Goal: Task Accomplishment & Management: Manage account settings

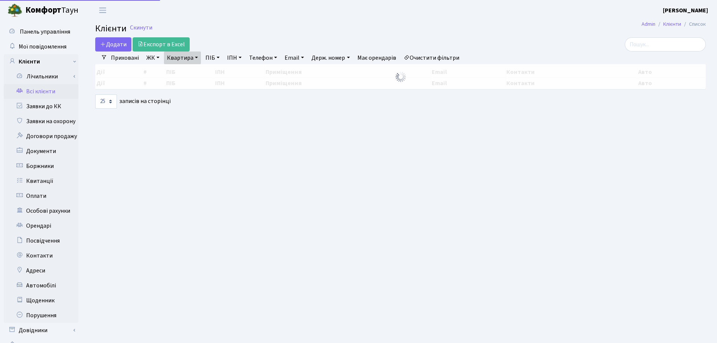
select select "25"
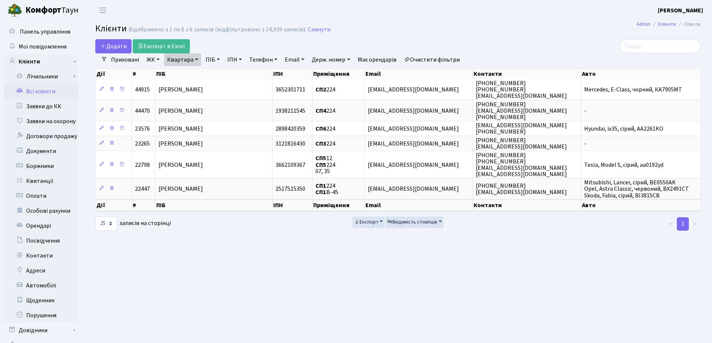
click at [198, 58] on link "Квартира" at bounding box center [182, 59] width 37 height 13
click at [214, 76] on icon at bounding box center [216, 74] width 6 height 6
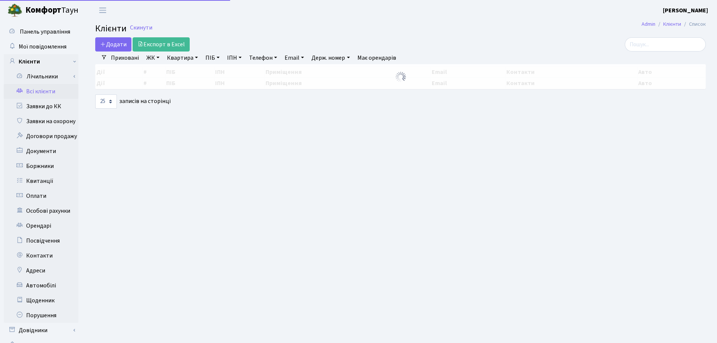
select select "25"
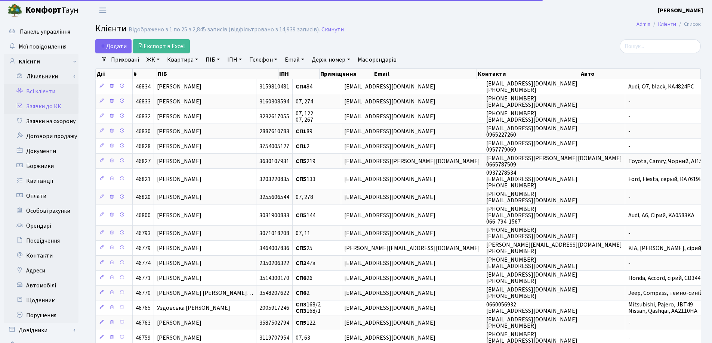
click at [51, 108] on link "Заявки до КК" at bounding box center [41, 106] width 75 height 15
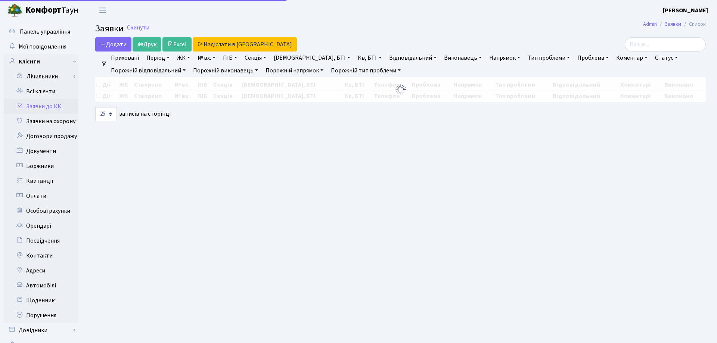
select select "25"
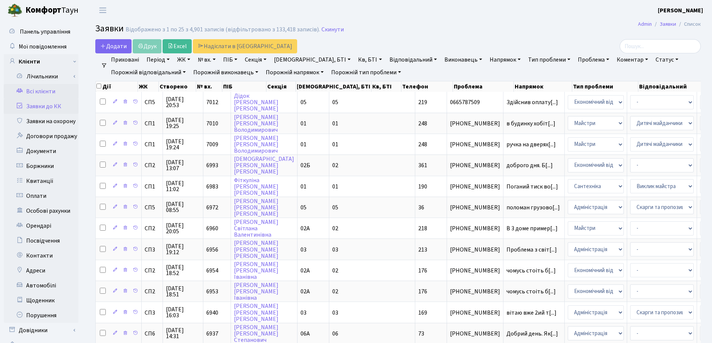
click at [37, 94] on link "Всі клієнти" at bounding box center [41, 91] width 75 height 15
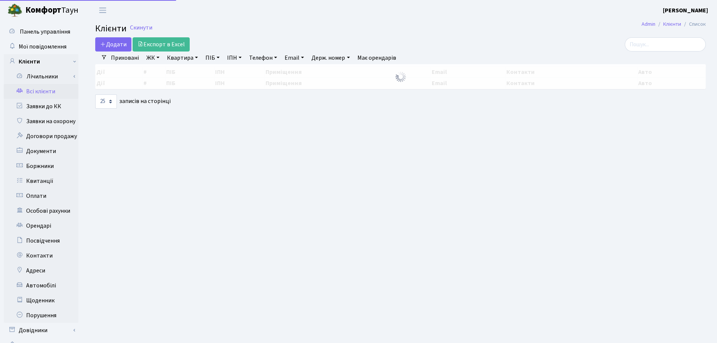
select select "25"
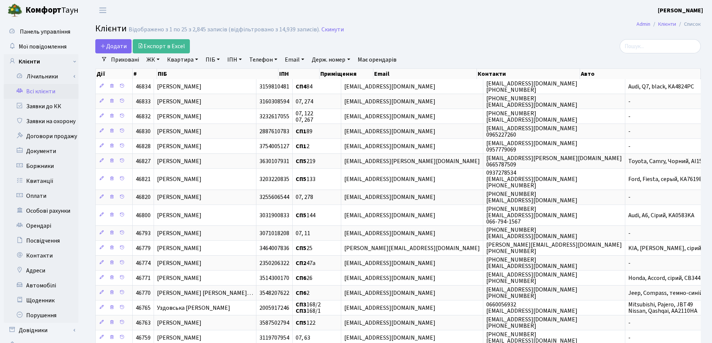
click at [198, 60] on link "Квартира" at bounding box center [182, 59] width 37 height 13
type input "299"
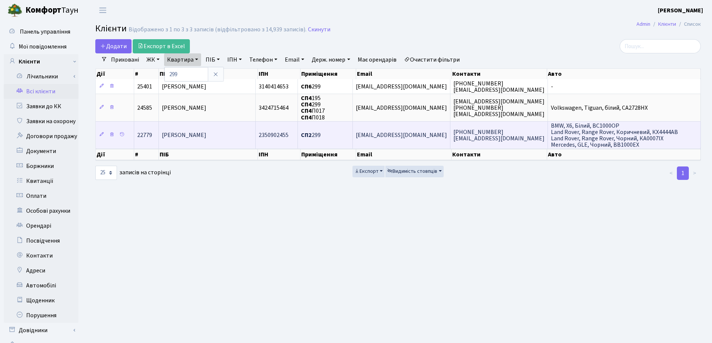
click at [179, 127] on td "Головко Вячеслав Вікторович" at bounding box center [207, 134] width 97 height 27
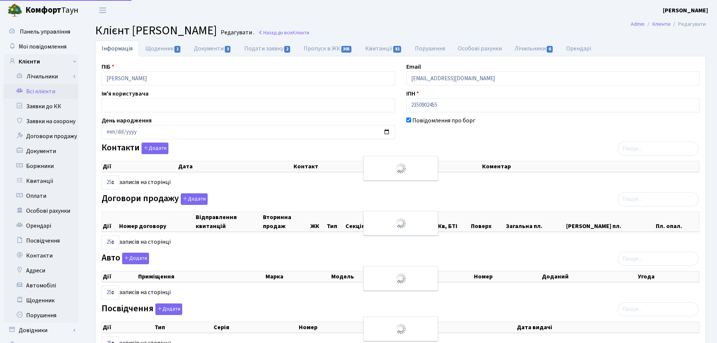
select select "25"
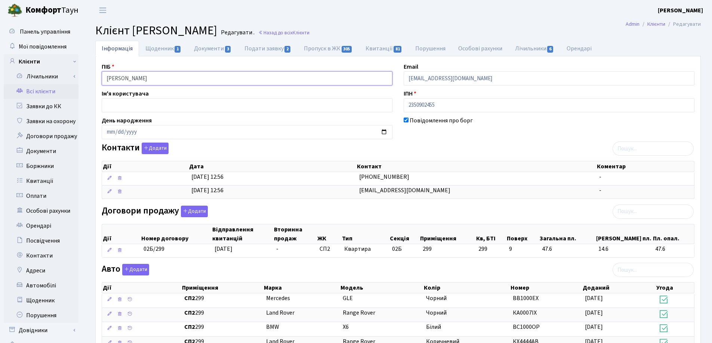
drag, startPoint x: 202, startPoint y: 78, endPoint x: 97, endPoint y: 77, distance: 104.6
click at [97, 77] on div "ПІБ Головко Вячеслав Вікторович" at bounding box center [247, 73] width 302 height 23
click at [442, 18] on header "Комфорт Таун Лоскутова В. С. Мій обліковий запис Вийти" at bounding box center [356, 10] width 712 height 21
click at [309, 31] on link "Назад до всіх Клієнти" at bounding box center [283, 32] width 51 height 7
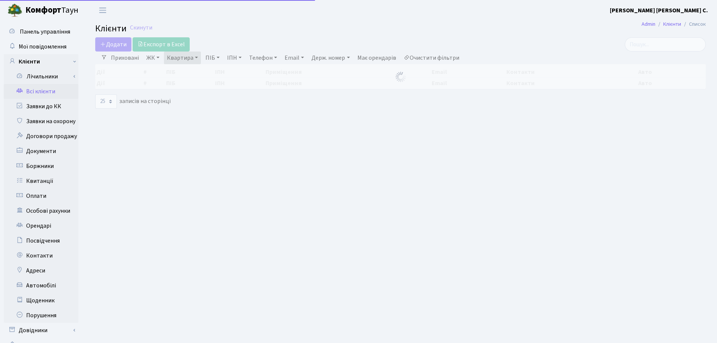
select select "25"
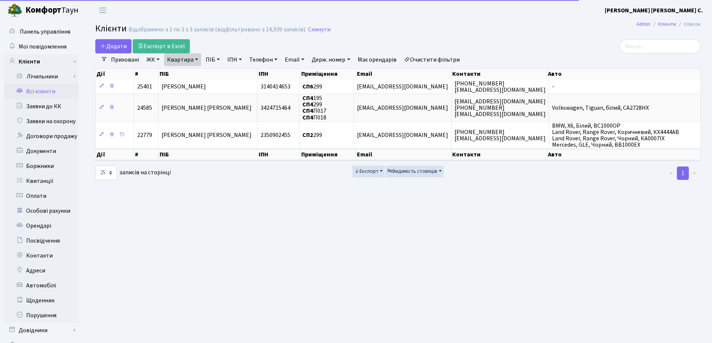
click at [198, 59] on link "Квартира" at bounding box center [182, 59] width 37 height 13
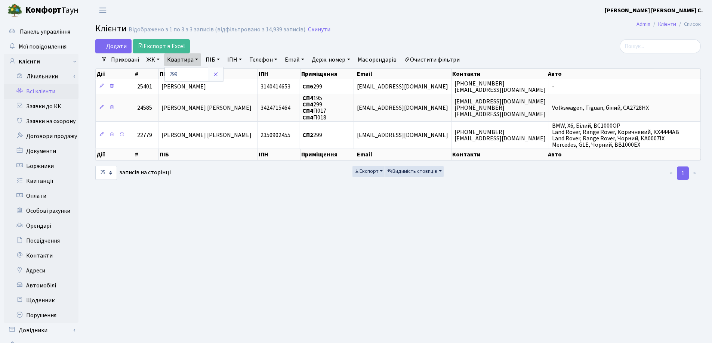
click at [217, 73] on icon at bounding box center [216, 74] width 6 height 6
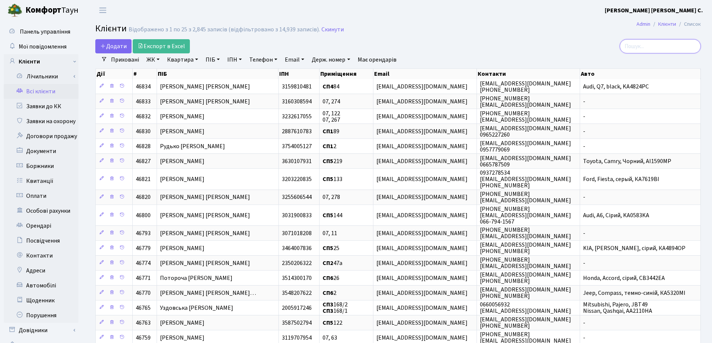
click at [650, 49] on input "search" at bounding box center [659, 46] width 81 height 14
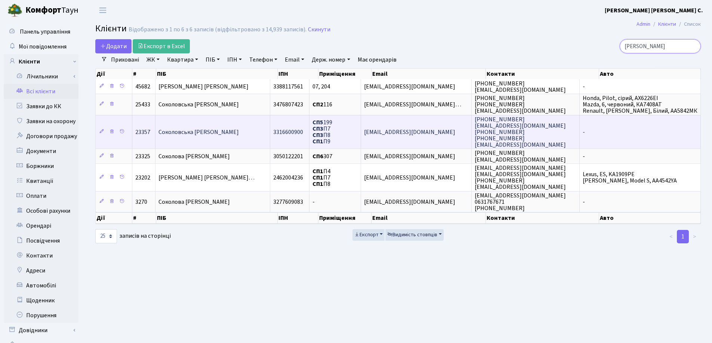
type input "Соколов"
click at [245, 137] on td "Соколовська Ксенія Андріївна" at bounding box center [212, 132] width 115 height 34
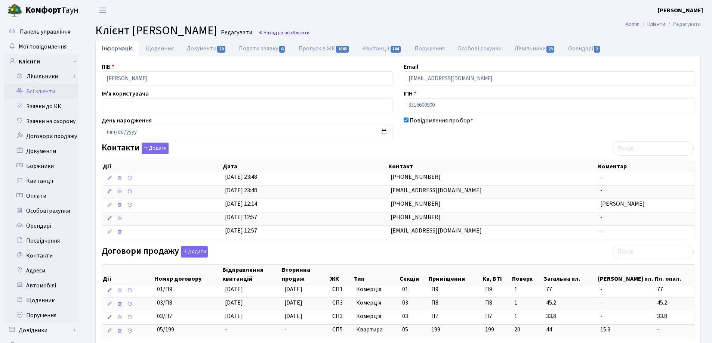
click at [309, 32] on link "Назад до всіх Клієнти" at bounding box center [283, 32] width 51 height 7
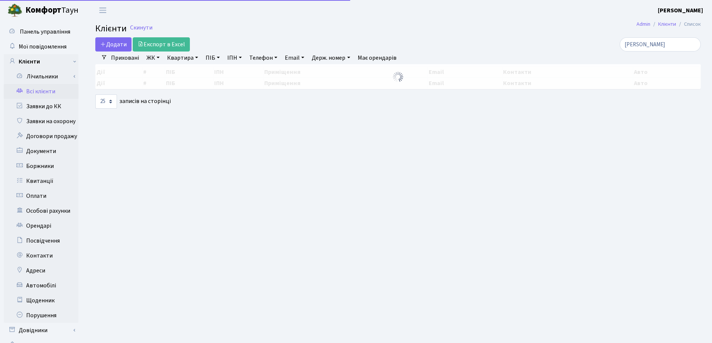
select select "25"
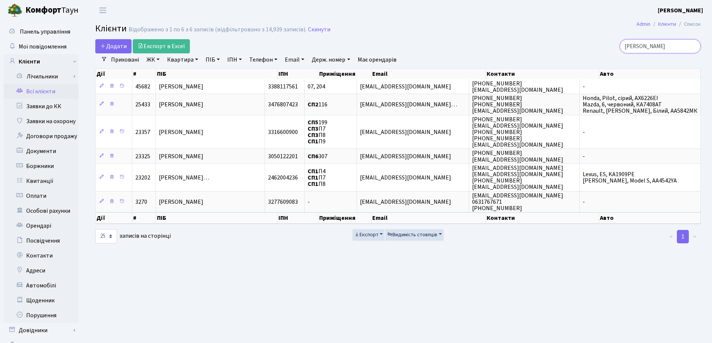
click at [693, 45] on input "Соколов" at bounding box center [659, 46] width 81 height 14
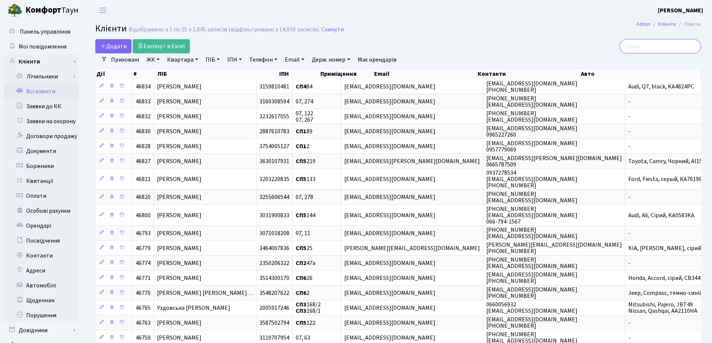
click at [633, 49] on input "search" at bounding box center [659, 46] width 81 height 14
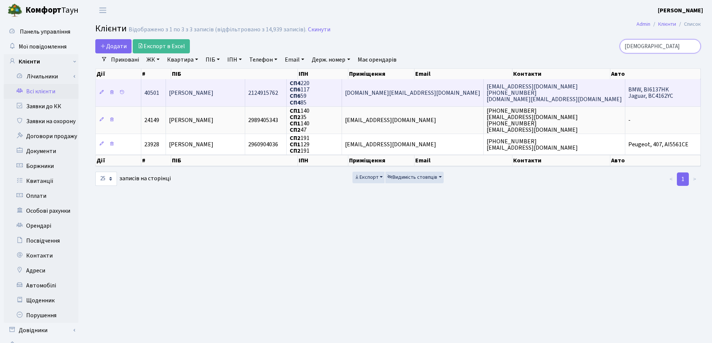
type input "Єрь"
click at [201, 95] on span "Єрьоміна [PERSON_NAME]" at bounding box center [191, 93] width 44 height 8
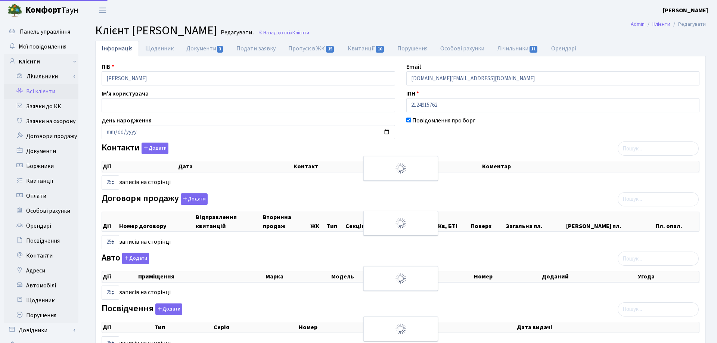
select select "25"
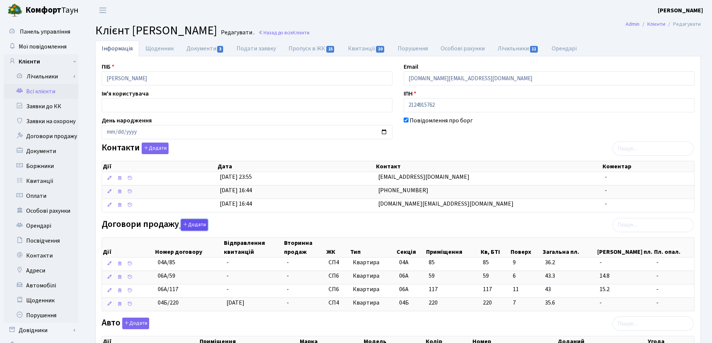
click at [187, 229] on button "Додати" at bounding box center [194, 225] width 27 height 12
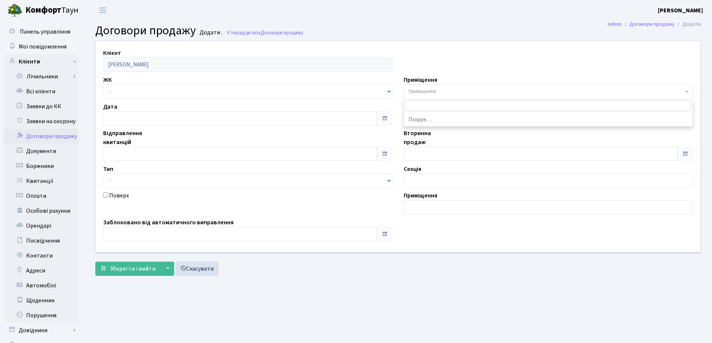
click at [443, 90] on span "Приміщення" at bounding box center [545, 91] width 275 height 7
type input "200"
click at [173, 87] on select "- СП, Наддніпрянське шосе, 2а СП1, Столичне шосе, 1 СП2, Столичне шосе, 1А СП3,…" at bounding box center [247, 91] width 289 height 14
select select "331"
click at [103, 84] on select "- СП, Наддніпрянське шосе, 2а СП1, Столичне шосе, 1 СП2, Столичне шосе, 1А СП3,…" at bounding box center [247, 91] width 289 height 14
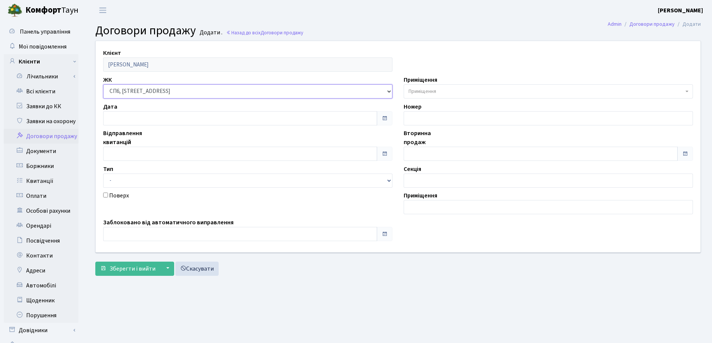
select select
click at [423, 93] on span "Приміщення" at bounding box center [422, 91] width 28 height 7
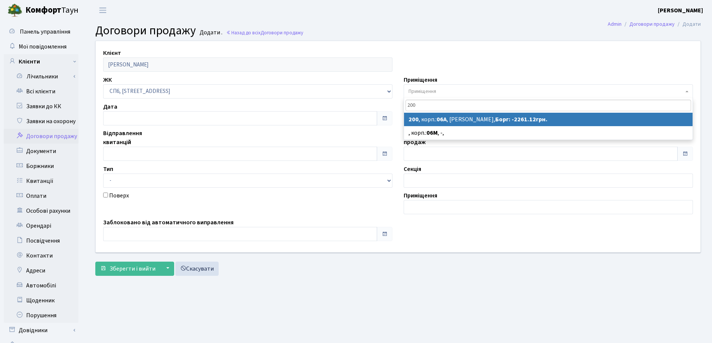
type input "200"
select select "21868"
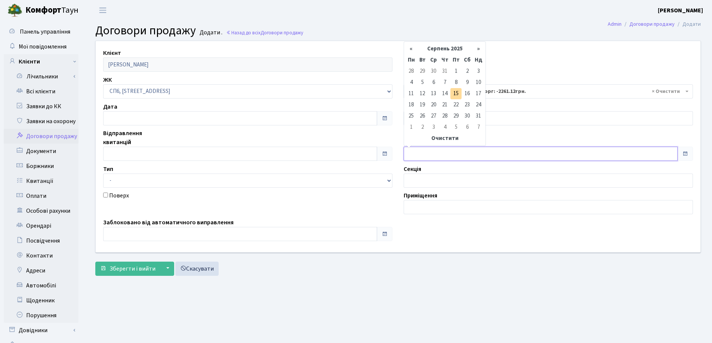
click at [422, 151] on input "text" at bounding box center [541, 154] width 274 height 14
type input "15.08.2025"
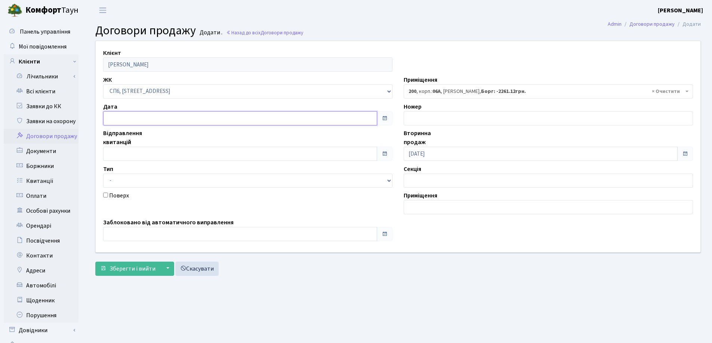
click at [165, 117] on input "text" at bounding box center [240, 118] width 274 height 14
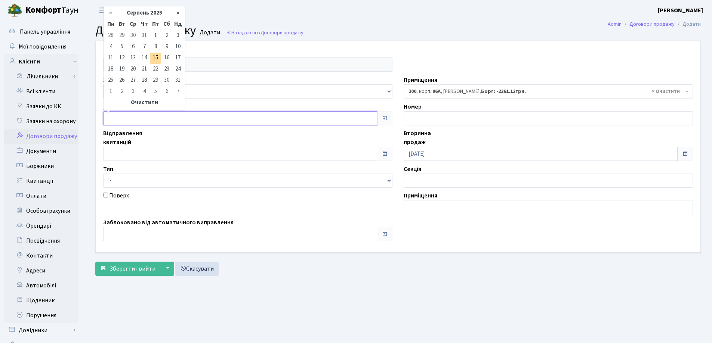
type input "[DATE]"
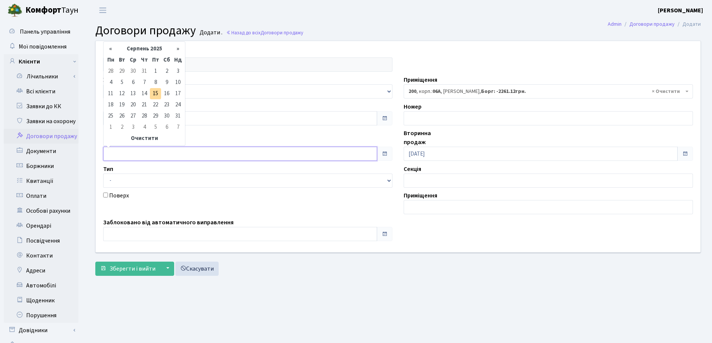
click at [169, 152] on input "text" at bounding box center [240, 154] width 274 height 14
type input "[DATE]"
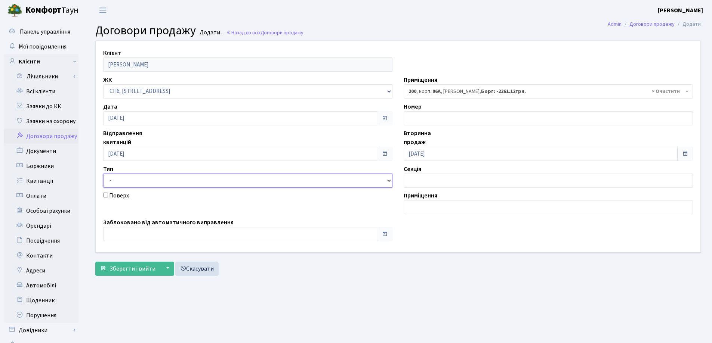
click at [163, 177] on select "- Квартира Комерція Нежитлове Паркінг" at bounding box center [247, 181] width 289 height 14
select select "269"
click at [103, 174] on select "- Квартира Комерція Нежитлове Паркінг" at bounding box center [247, 181] width 289 height 14
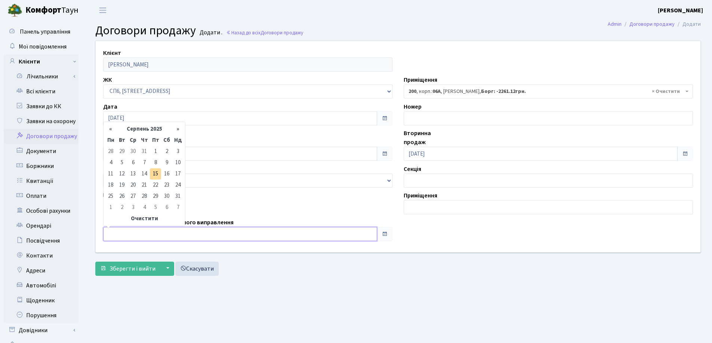
click at [138, 236] on input "text" at bounding box center [240, 234] width 274 height 14
type input "15.08.2025"
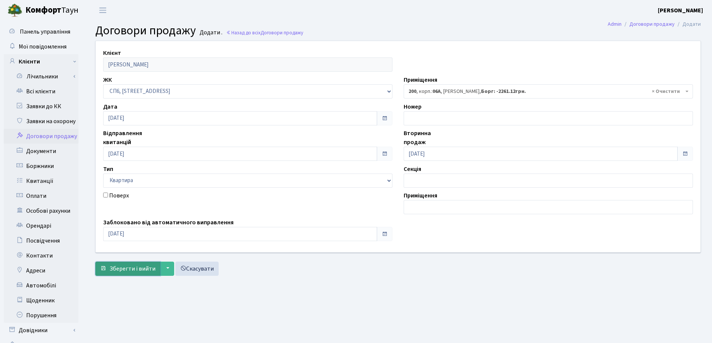
click at [129, 270] on span "Зберегти і вийти" at bounding box center [132, 269] width 46 height 8
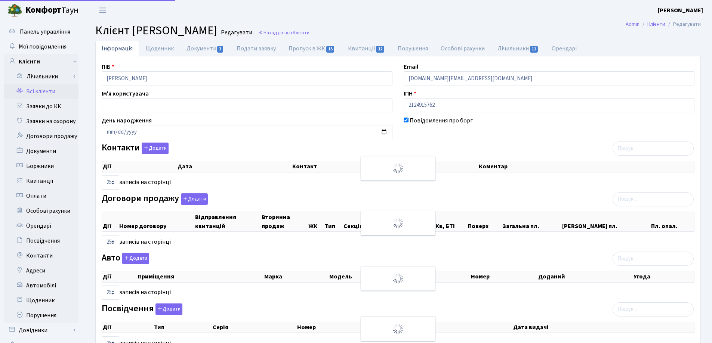
select select "25"
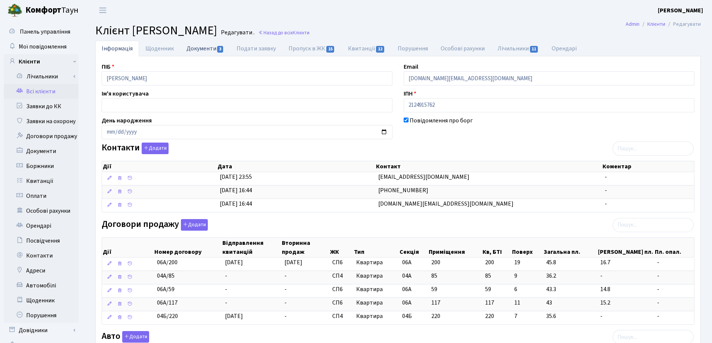
click at [188, 49] on link "Документи 3" at bounding box center [205, 48] width 50 height 15
select select "25"
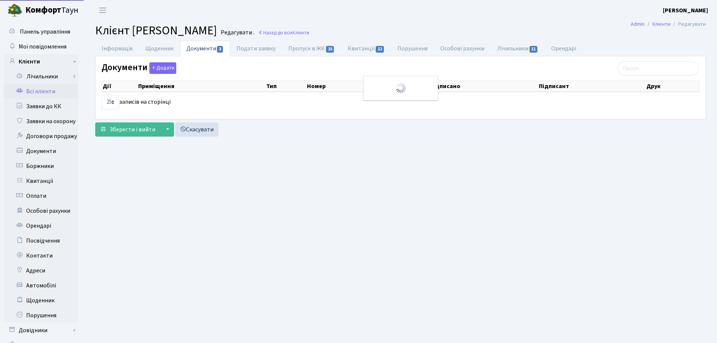
select select "25"
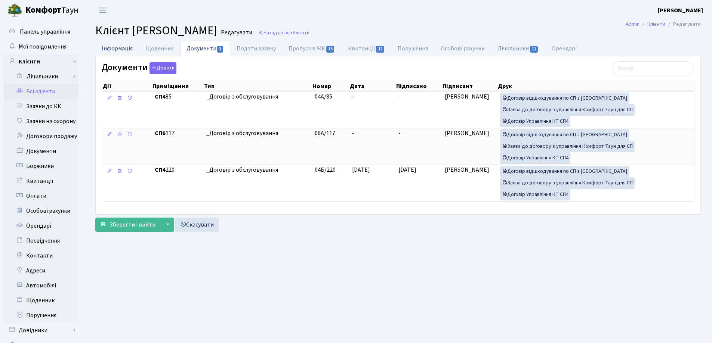
click at [113, 47] on link "Інформація" at bounding box center [117, 48] width 44 height 15
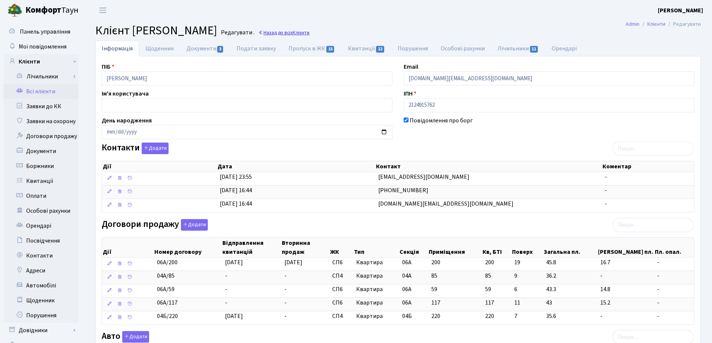
click at [309, 30] on link "Назад до всіх Клієнти" at bounding box center [283, 32] width 51 height 7
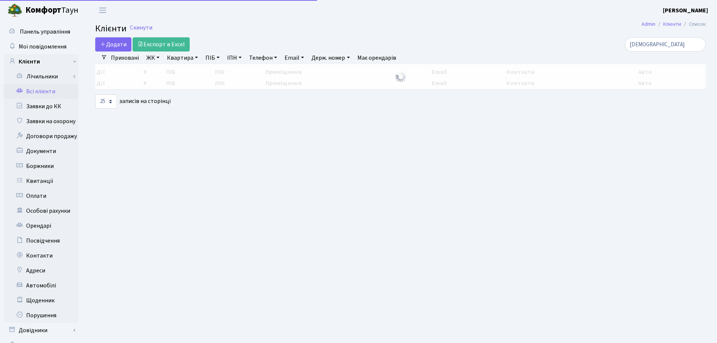
select select "25"
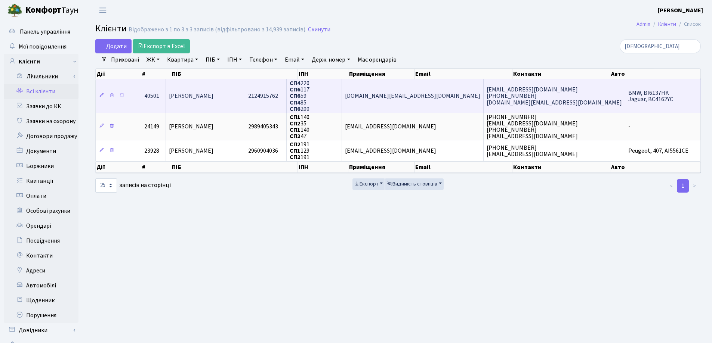
click at [217, 102] on td "[PERSON_NAME]" at bounding box center [205, 96] width 79 height 34
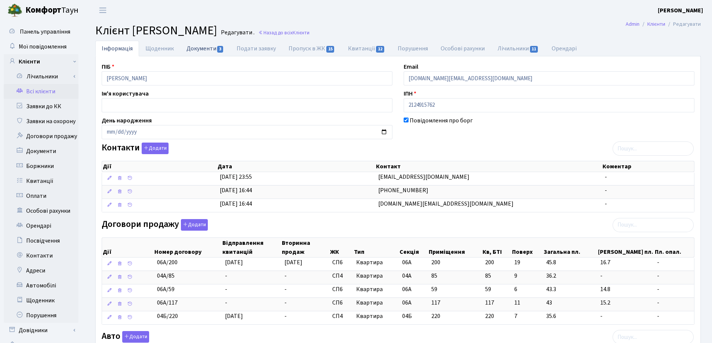
click at [200, 53] on link "Документи 3" at bounding box center [205, 48] width 50 height 15
select select "25"
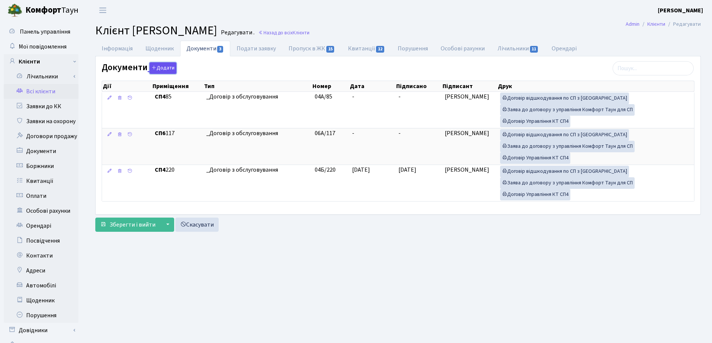
click at [157, 64] on button "Додати" at bounding box center [162, 68] width 27 height 12
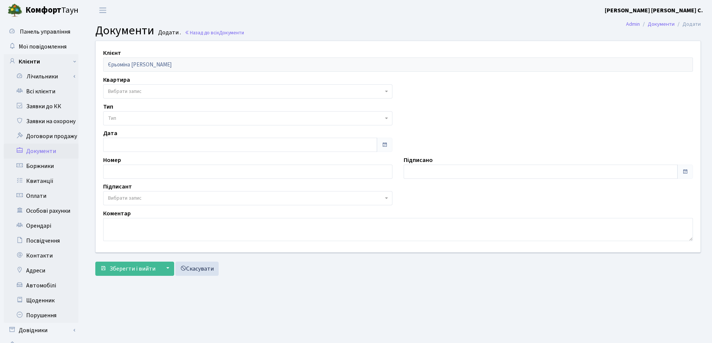
click at [159, 92] on span "Вибрати запис" at bounding box center [245, 91] width 275 height 7
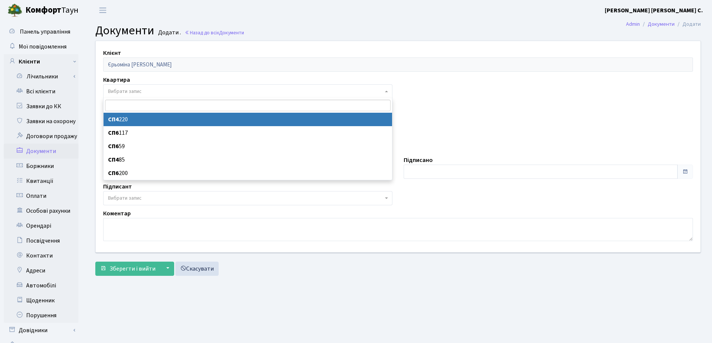
select select "166180"
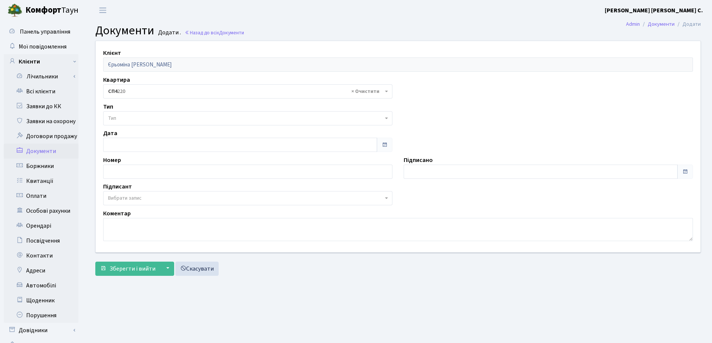
click at [158, 118] on span "Тип" at bounding box center [245, 118] width 275 height 7
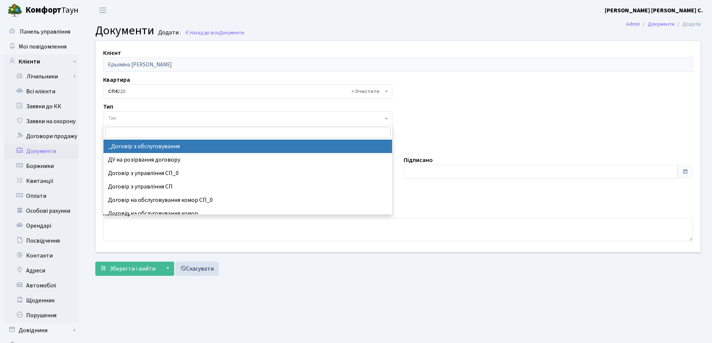
select select "289"
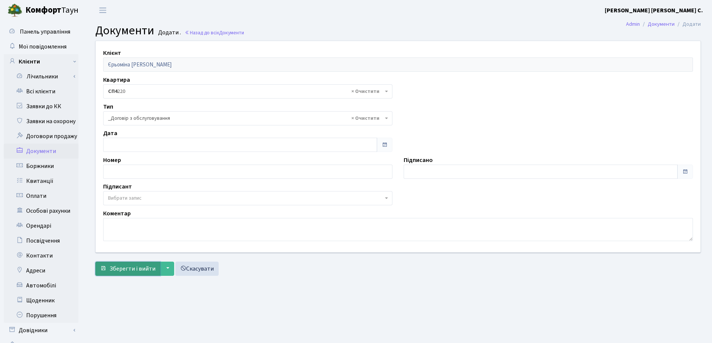
click at [126, 268] on span "Зберегти і вийти" at bounding box center [132, 269] width 46 height 8
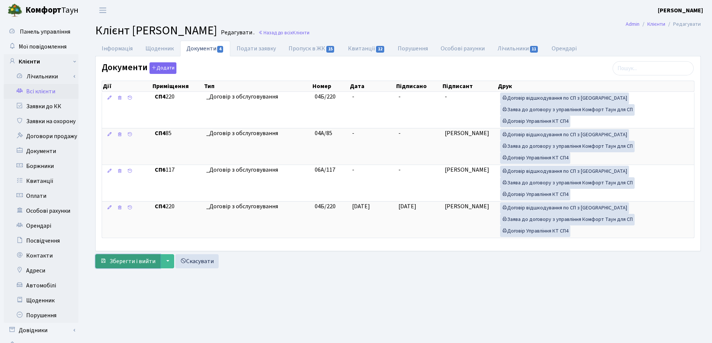
click at [128, 262] on span "Зберегти і вийти" at bounding box center [132, 261] width 46 height 8
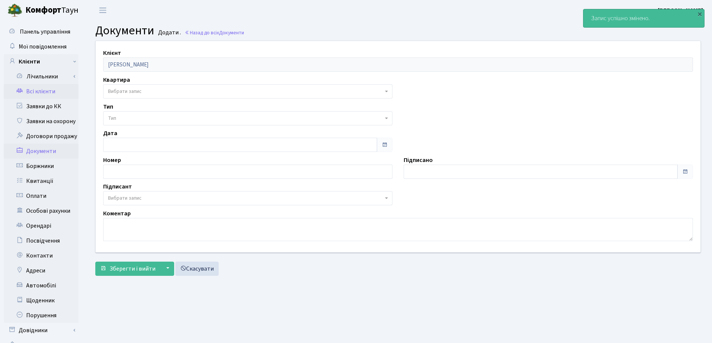
click at [45, 89] on link "Всі клієнти" at bounding box center [41, 91] width 75 height 15
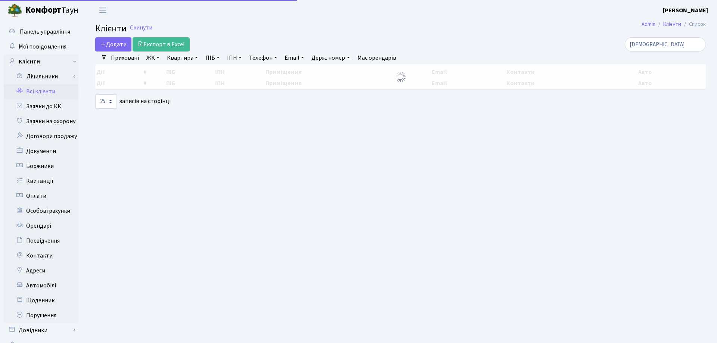
select select "25"
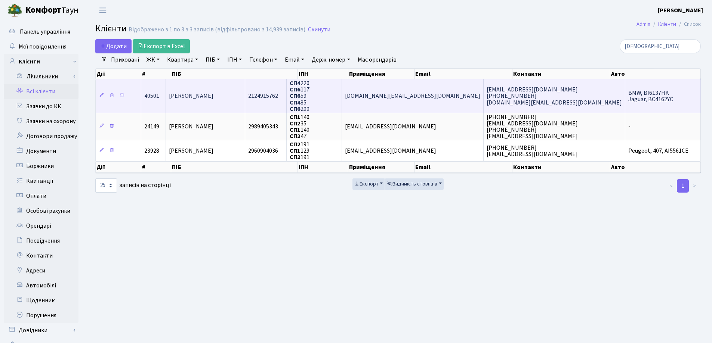
click at [213, 96] on span "[PERSON_NAME]" at bounding box center [191, 96] width 44 height 8
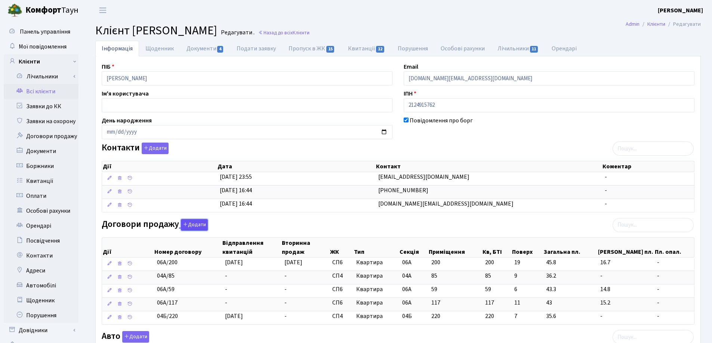
click at [193, 225] on button "Додати" at bounding box center [194, 225] width 27 height 12
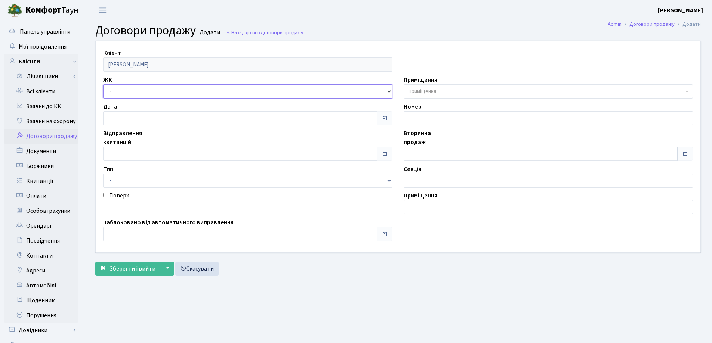
click at [141, 92] on select "- СП, Наддніпрянське шосе, 2а СП1, Столичне шосе, 1 СП2, Столичне шосе, 1А СП3,…" at bounding box center [247, 91] width 289 height 14
select select "328"
click at [103, 84] on select "- СП, Наддніпрянське шосе, 2а СП1, Столичне шосе, 1 СП2, Столичне шосе, 1А СП3,…" at bounding box center [247, 91] width 289 height 14
select select
click at [442, 91] on span "Приміщення" at bounding box center [545, 91] width 275 height 7
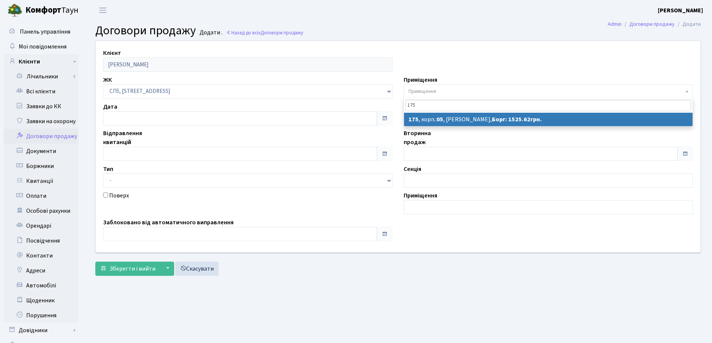
type input "175"
select select "21584"
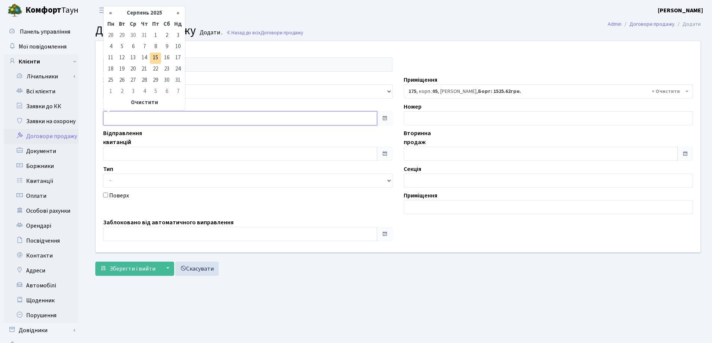
click at [207, 117] on input "text" at bounding box center [240, 118] width 274 height 14
type input "15.08.2025"
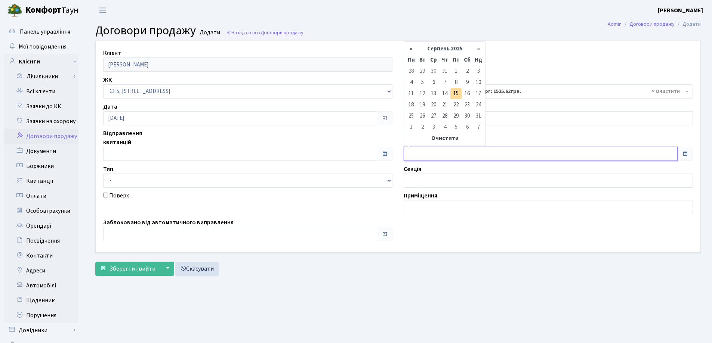
click at [417, 154] on input "text" at bounding box center [541, 154] width 274 height 14
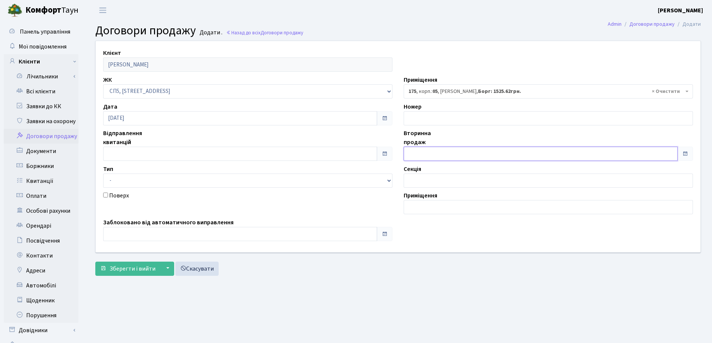
type input "[DATE]"
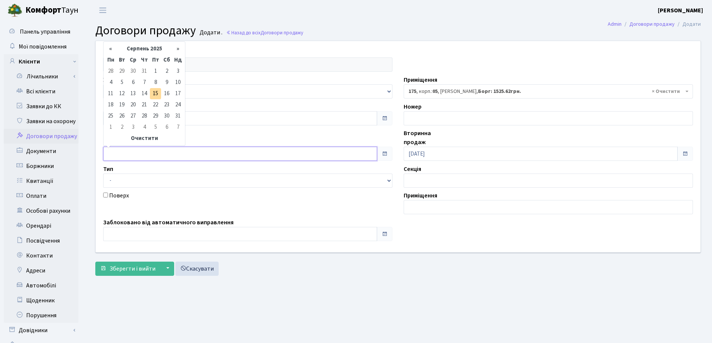
click at [235, 151] on input "text" at bounding box center [240, 154] width 274 height 14
type input "[DATE]"
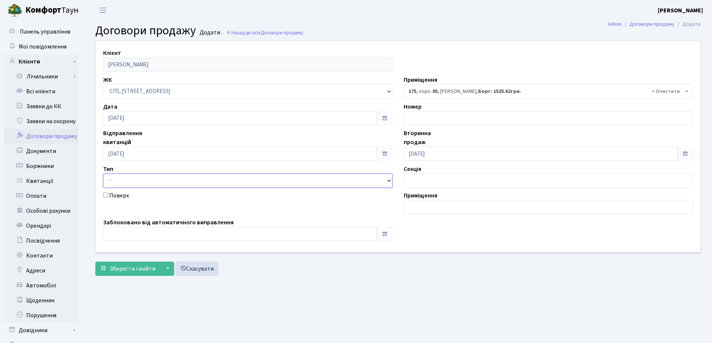
click at [223, 182] on select "- Квартира Комерція Нежитлове Паркінг" at bounding box center [247, 181] width 289 height 14
select select "269"
click at [103, 174] on select "- Квартира Комерція Нежитлове Паркінг" at bounding box center [247, 181] width 289 height 14
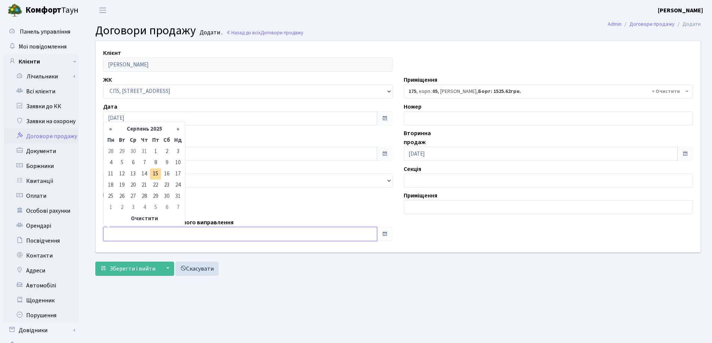
click at [169, 231] on input "text" at bounding box center [240, 234] width 274 height 14
type input "[DATE]"
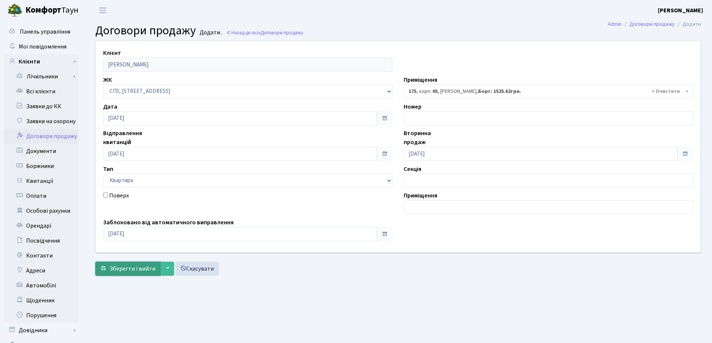
click at [125, 269] on span "Зберегти і вийти" at bounding box center [132, 269] width 46 height 8
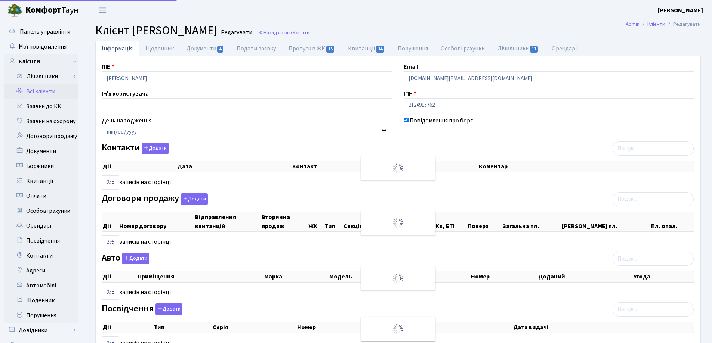
select select "25"
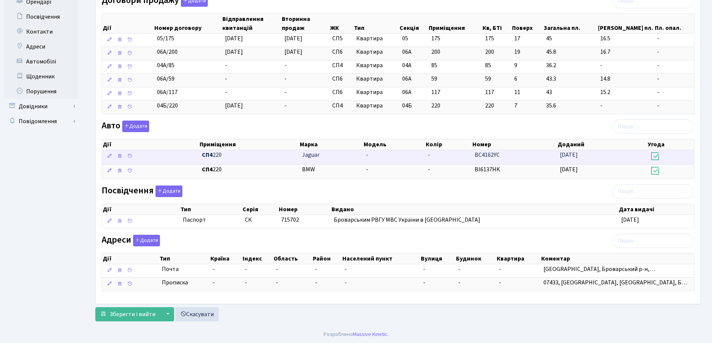
scroll to position [225, 0]
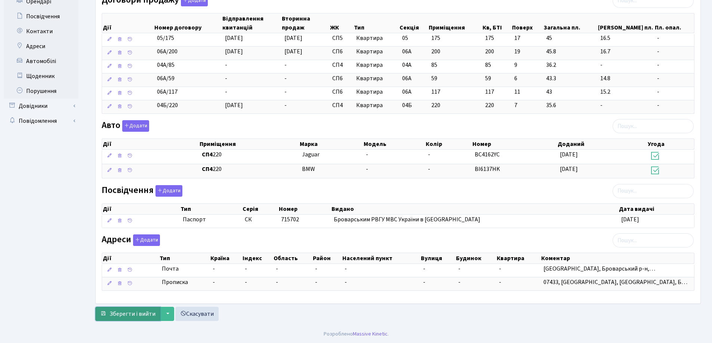
click at [130, 314] on span "Зберегти і вийти" at bounding box center [132, 314] width 46 height 8
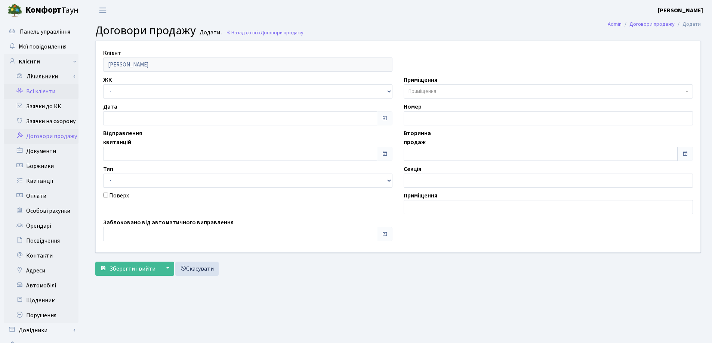
click at [36, 90] on link "Всі клієнти" at bounding box center [41, 91] width 75 height 15
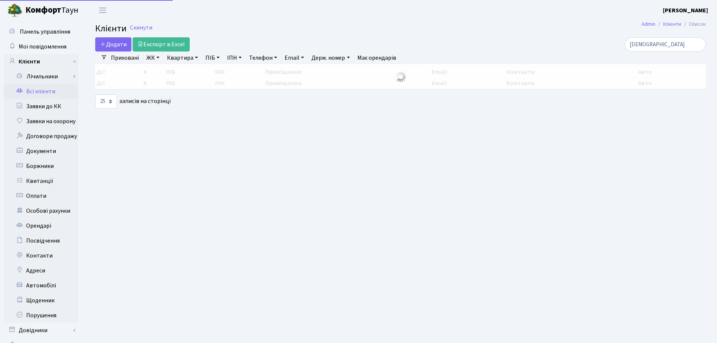
select select "25"
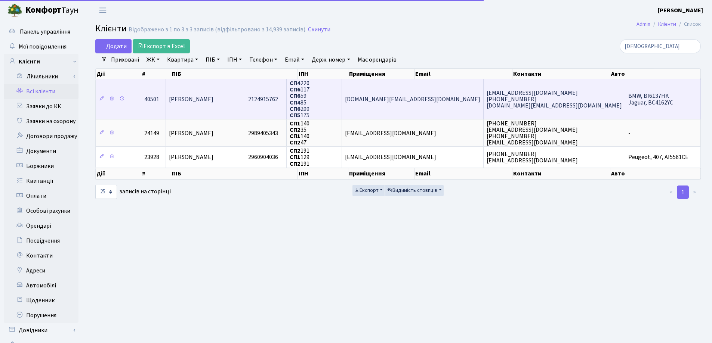
click at [245, 95] on td "[PERSON_NAME]" at bounding box center [205, 99] width 79 height 40
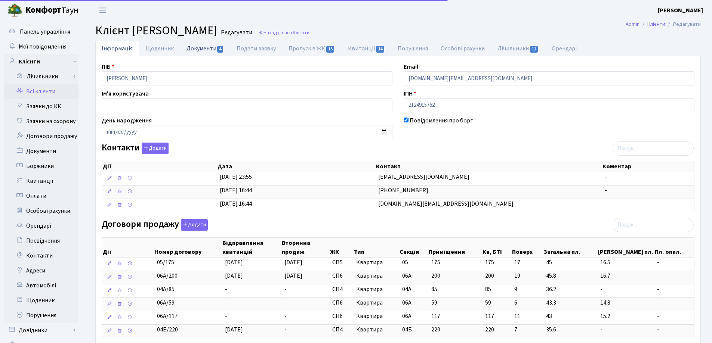
click at [191, 47] on link "Документи 4" at bounding box center [205, 48] width 50 height 15
select select "25"
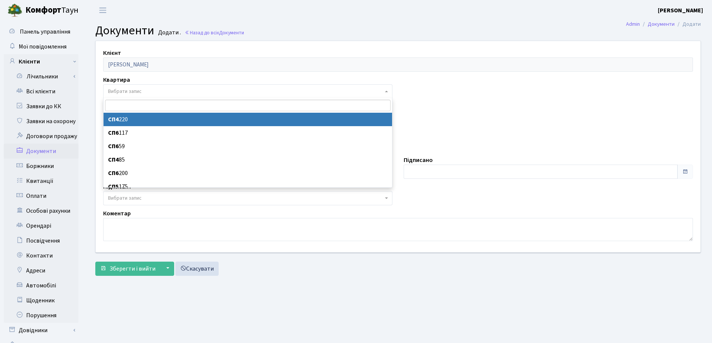
click at [155, 90] on span "Вибрати запис" at bounding box center [245, 91] width 275 height 7
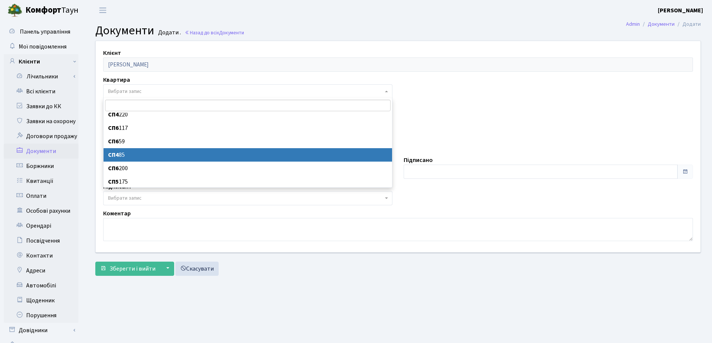
scroll to position [6, 0]
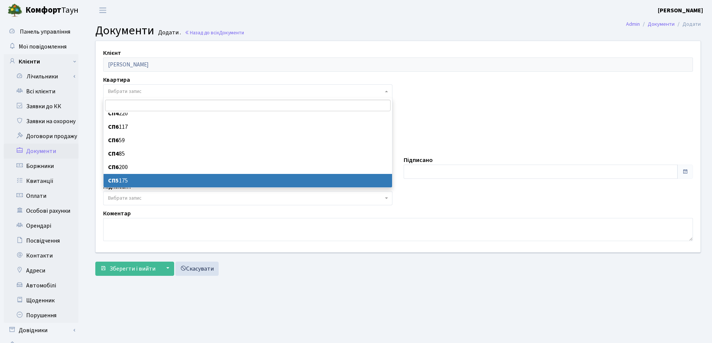
select select "178074"
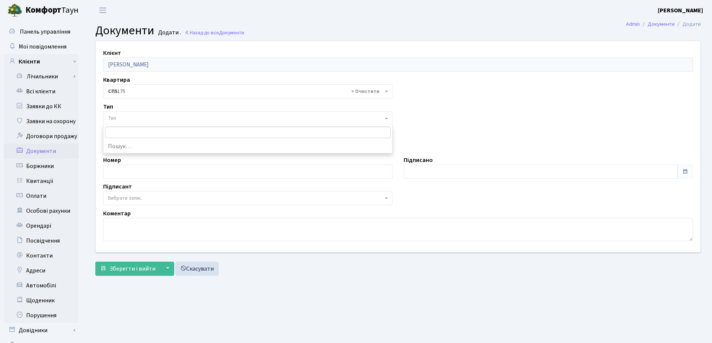
click at [143, 119] on span "Тип" at bounding box center [245, 118] width 275 height 7
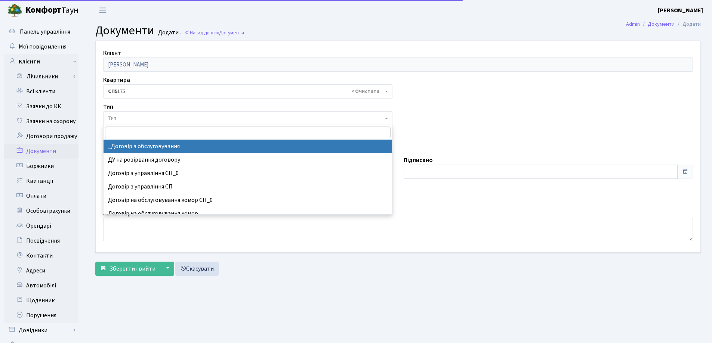
select select "289"
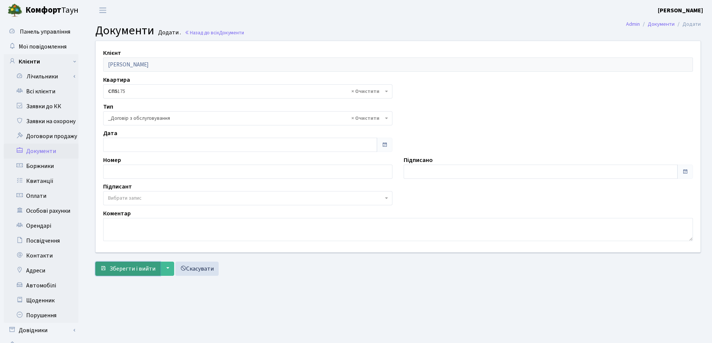
click at [124, 272] on span "Зберегти і вийти" at bounding box center [132, 269] width 46 height 8
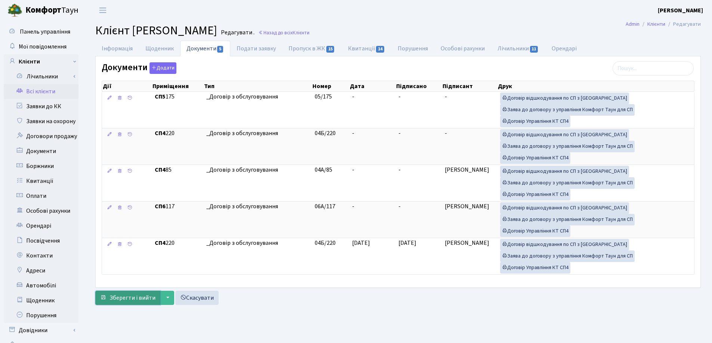
click at [123, 299] on span "Зберегти і вийти" at bounding box center [132, 298] width 46 height 8
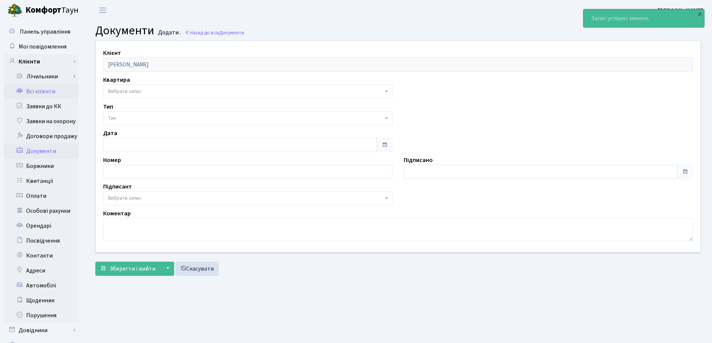
click at [46, 90] on link "Всі клієнти" at bounding box center [41, 91] width 75 height 15
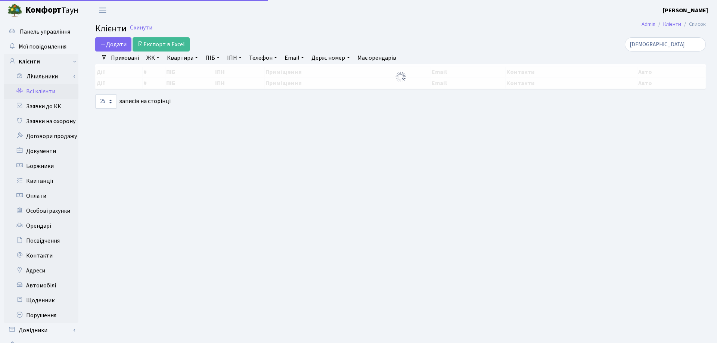
select select "25"
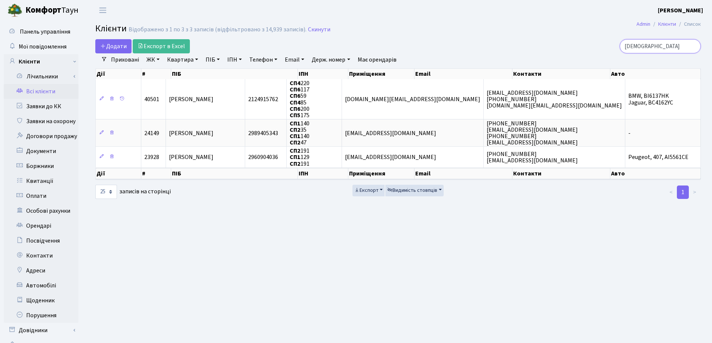
click at [693, 44] on input "[DEMOGRAPHIC_DATA]" at bounding box center [659, 46] width 81 height 14
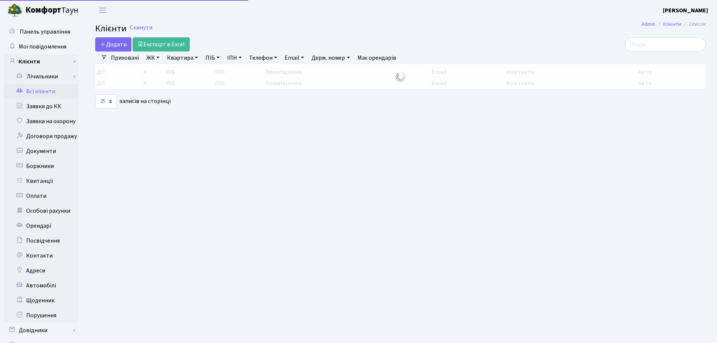
select select "25"
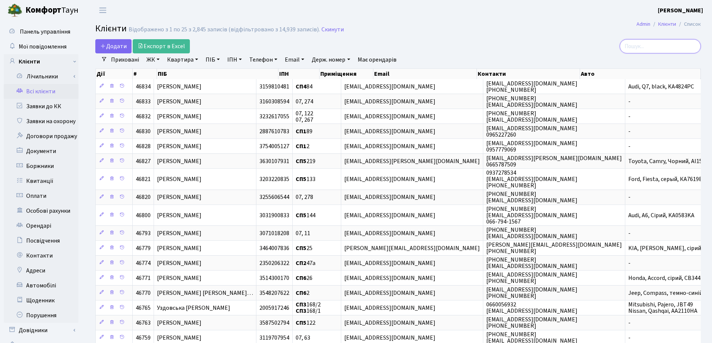
click at [661, 45] on input "search" at bounding box center [659, 46] width 81 height 14
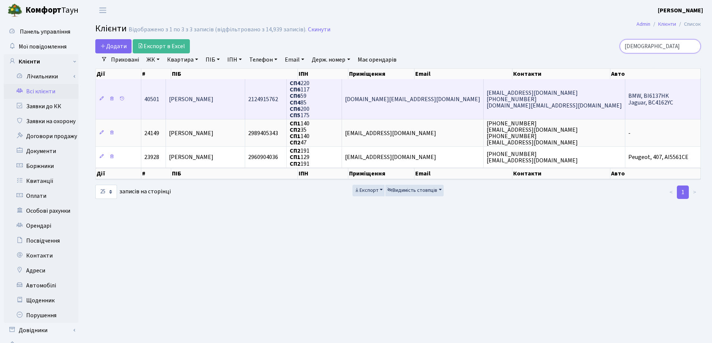
type input "Єрь"
click at [192, 109] on td "[PERSON_NAME]" at bounding box center [205, 99] width 79 height 40
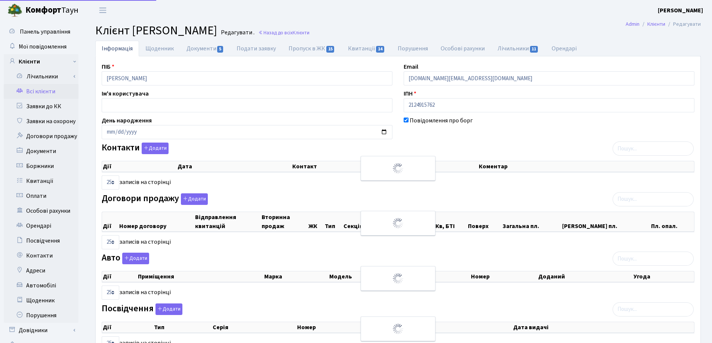
select select "25"
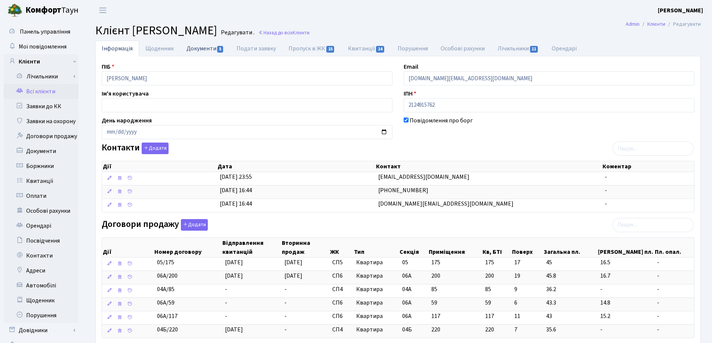
click at [197, 49] on link "Документи 5" at bounding box center [205, 48] width 50 height 15
select select "25"
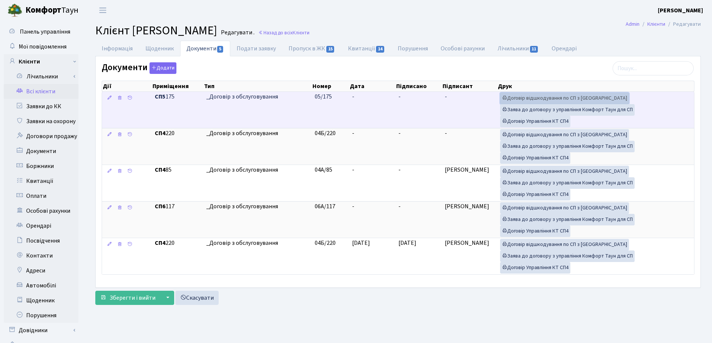
click at [555, 100] on link "Договір відшкодування по СП з [GEOGRAPHIC_DATA]" at bounding box center [564, 99] width 129 height 12
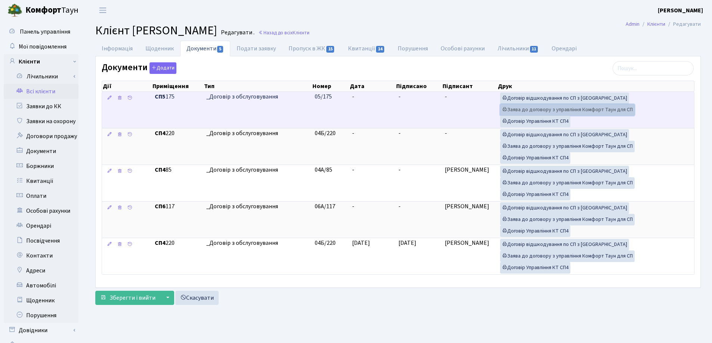
click at [515, 109] on link "Заява до договору з управління Комфорт Таун для СП" at bounding box center [567, 110] width 135 height 12
click at [548, 123] on link "Договір Управління КТ СП4" at bounding box center [535, 122] width 70 height 12
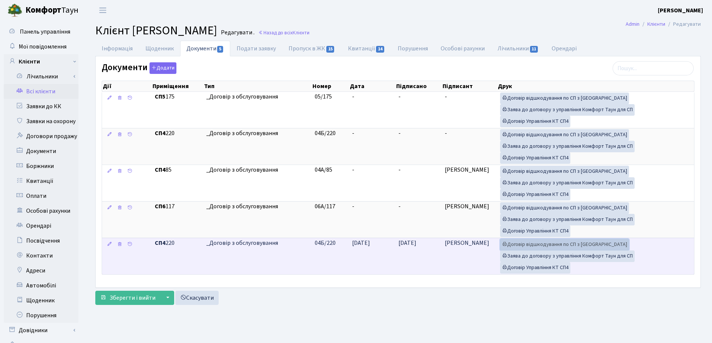
click at [536, 247] on link "Договір відшкодування по СП з [GEOGRAPHIC_DATA]" at bounding box center [564, 245] width 129 height 12
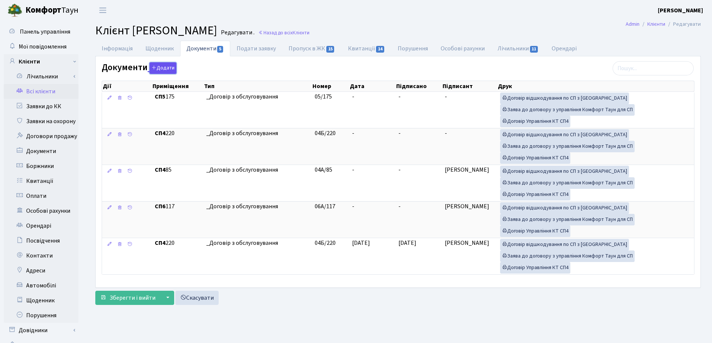
click at [155, 69] on button "Додати" at bounding box center [162, 68] width 27 height 12
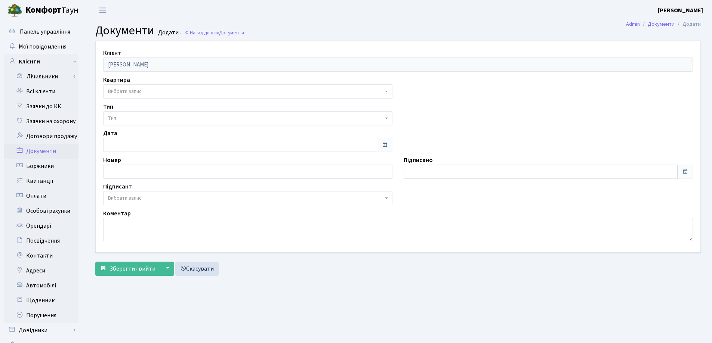
click at [142, 91] on span "Вибрати запис" at bounding box center [125, 91] width 34 height 7
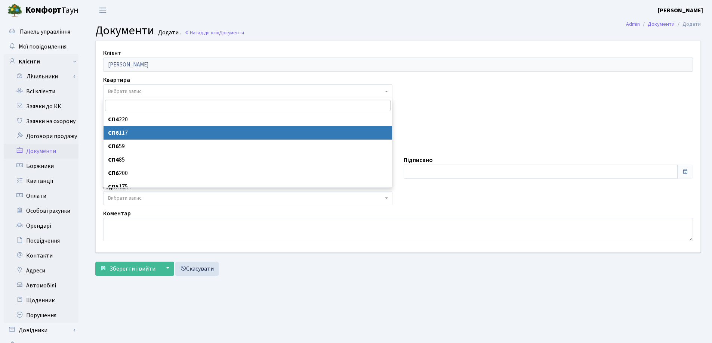
scroll to position [6, 0]
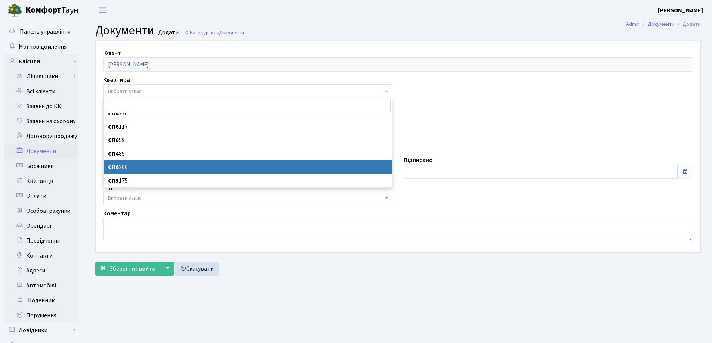
select select "178073"
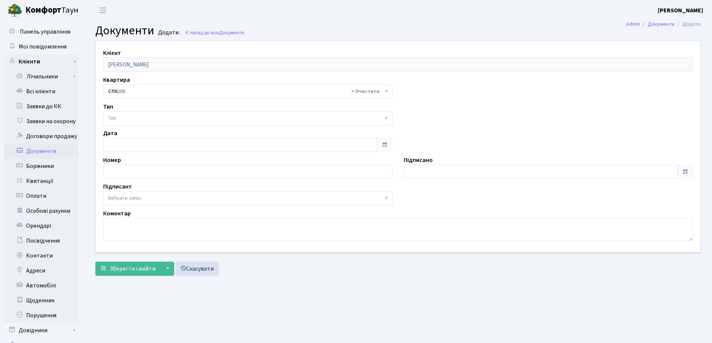
click at [132, 117] on span "Тип" at bounding box center [245, 118] width 275 height 7
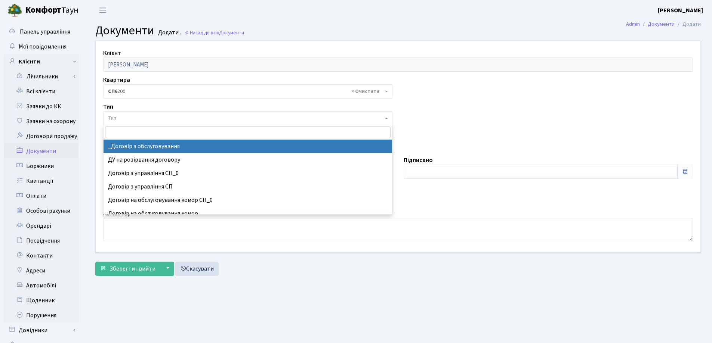
select select "289"
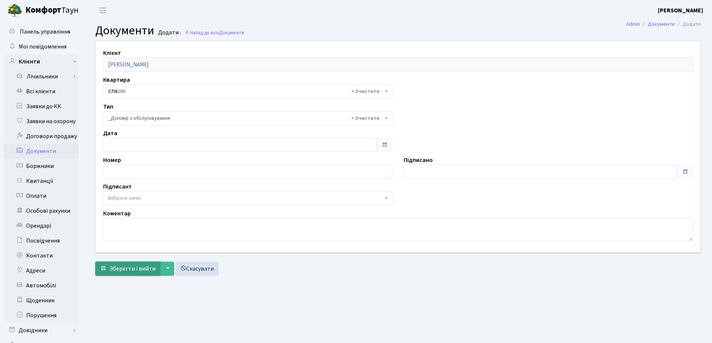
click at [137, 274] on button "Зберегти і вийти" at bounding box center [127, 269] width 65 height 14
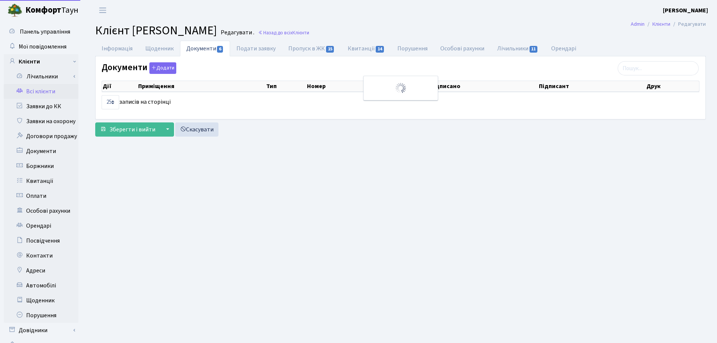
select select "25"
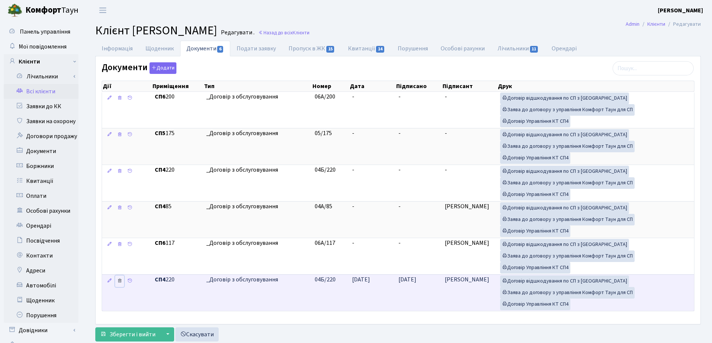
click at [118, 281] on icon at bounding box center [119, 280] width 5 height 5
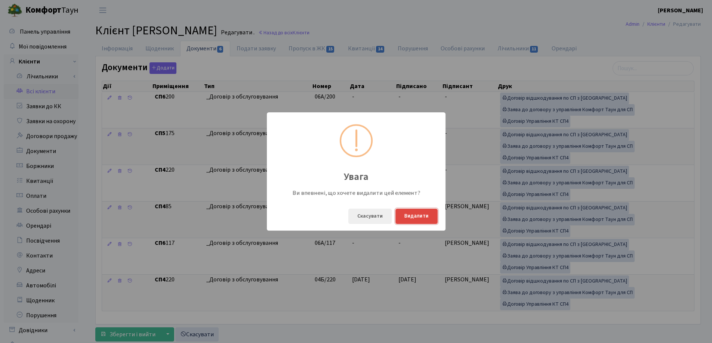
click at [410, 216] on button "Видалити" at bounding box center [416, 216] width 42 height 15
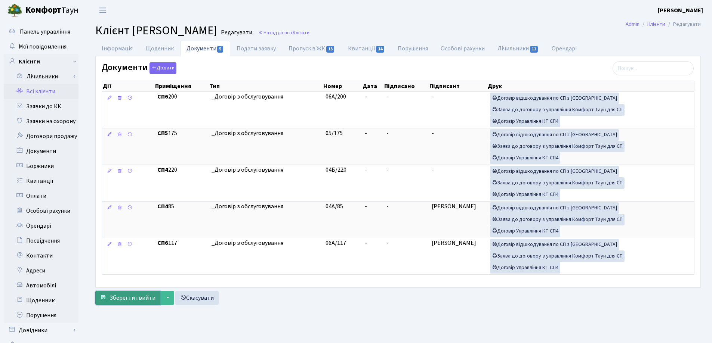
click at [124, 294] on span "Зберегти і вийти" at bounding box center [132, 298] width 46 height 8
click at [109, 50] on link "Інформація" at bounding box center [117, 48] width 44 height 15
select select "25"
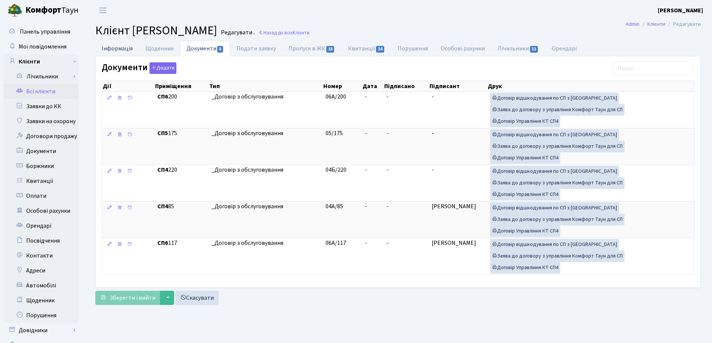
select select "25"
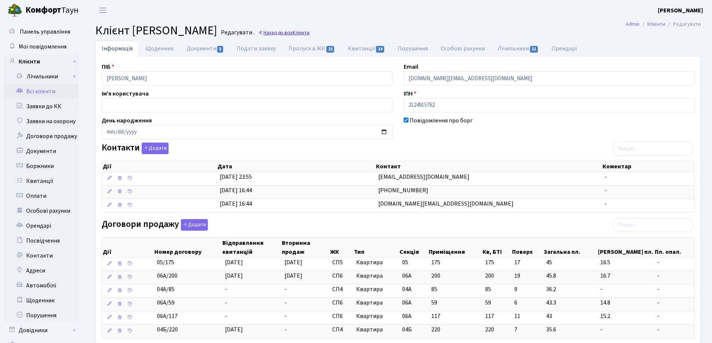
click at [309, 33] on link "Назад до всіх Клієнти" at bounding box center [283, 32] width 51 height 7
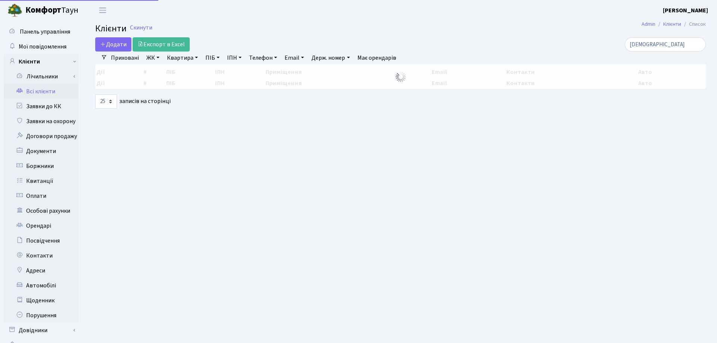
select select "25"
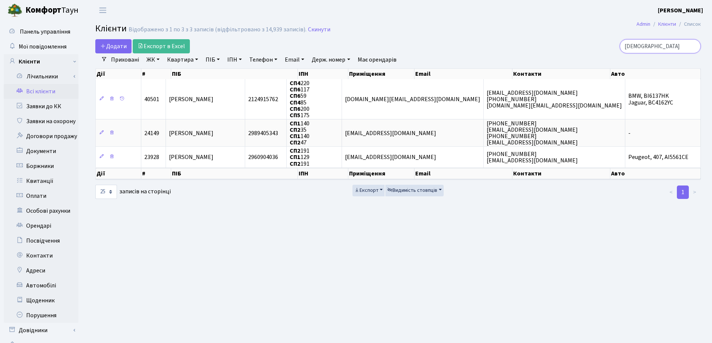
click at [691, 47] on input "[DEMOGRAPHIC_DATA]" at bounding box center [659, 46] width 81 height 14
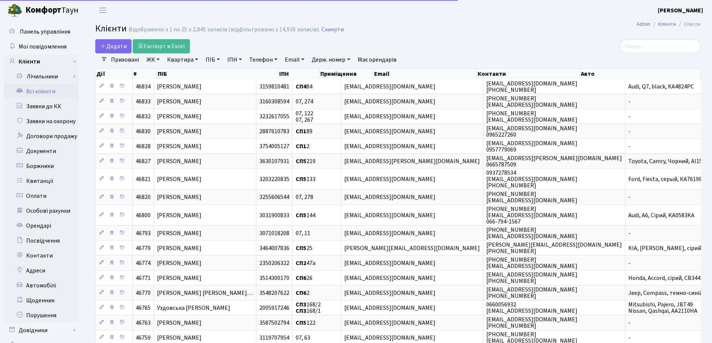
click at [197, 59] on link "Квартира" at bounding box center [182, 59] width 37 height 13
type input "310"
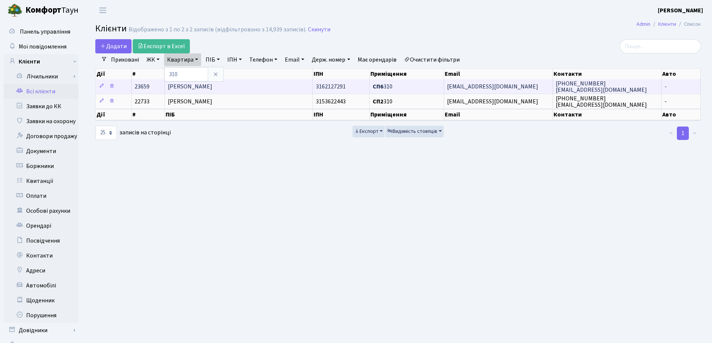
click at [283, 85] on td "[PERSON_NAME]" at bounding box center [239, 86] width 148 height 15
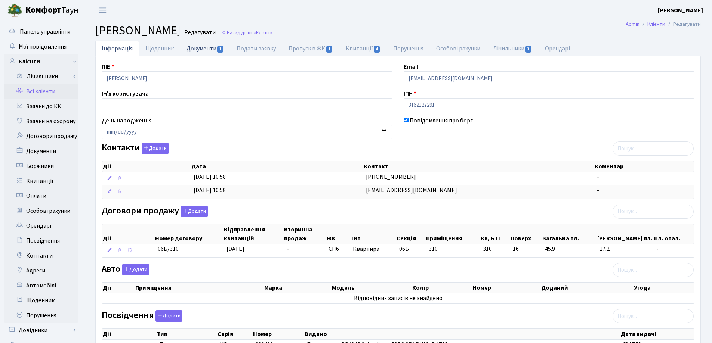
click at [204, 48] on link "Документи 1" at bounding box center [205, 48] width 50 height 15
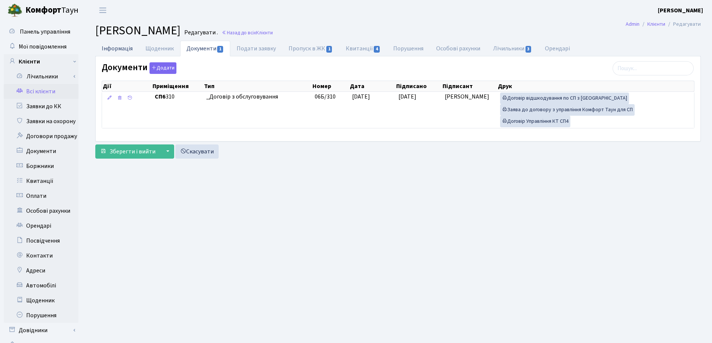
click at [120, 50] on link "Інформація" at bounding box center [117, 48] width 44 height 15
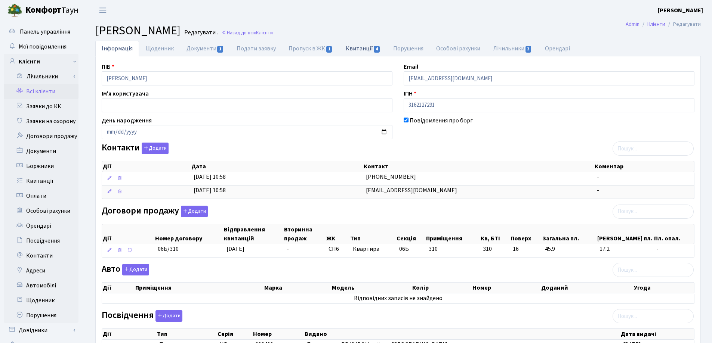
click at [347, 48] on link "Квитанції 4" at bounding box center [362, 48] width 47 height 15
select select "25"
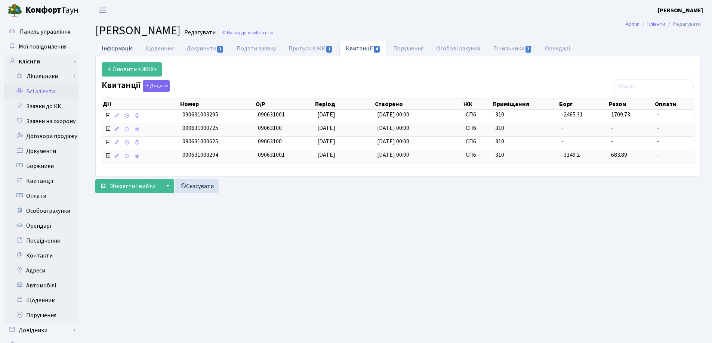
click at [111, 47] on link "Інформація" at bounding box center [117, 48] width 44 height 15
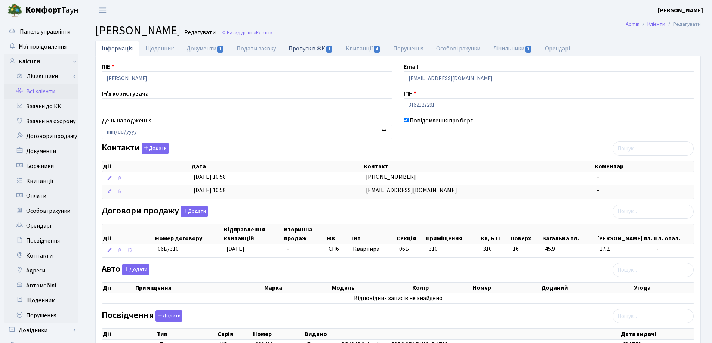
click at [291, 45] on link "Пропуск в ЖК 1" at bounding box center [310, 48] width 57 height 15
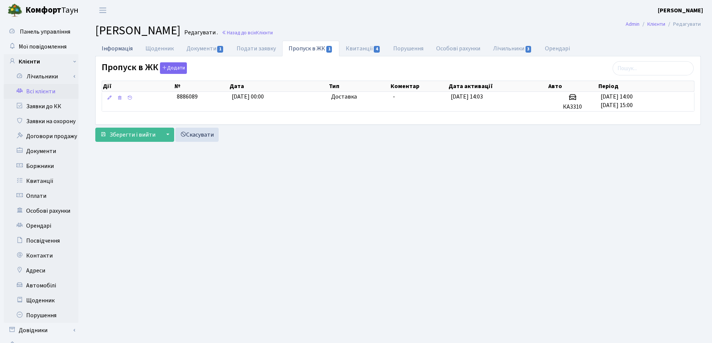
click at [109, 48] on link "Інформація" at bounding box center [117, 48] width 44 height 15
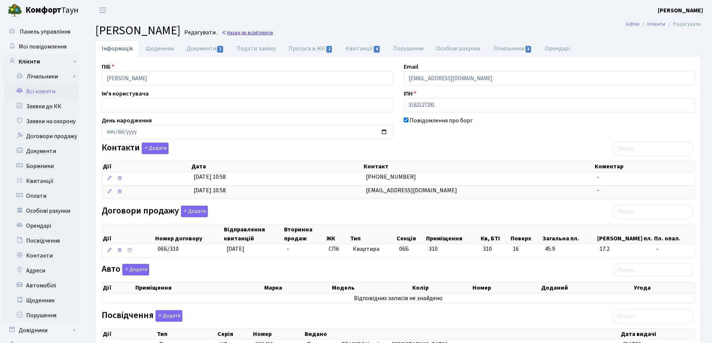
click at [273, 34] on link "Назад до всіх Клієнти" at bounding box center [247, 32] width 51 height 7
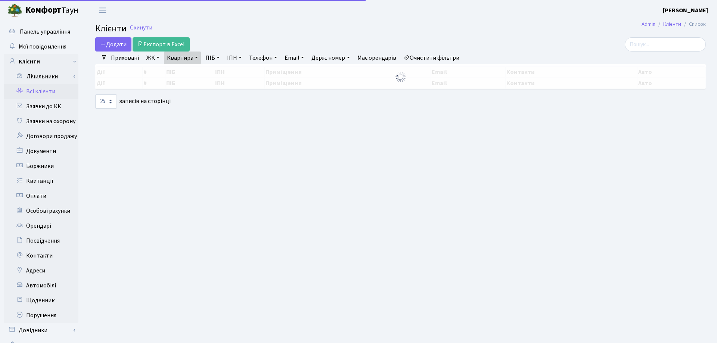
select select "25"
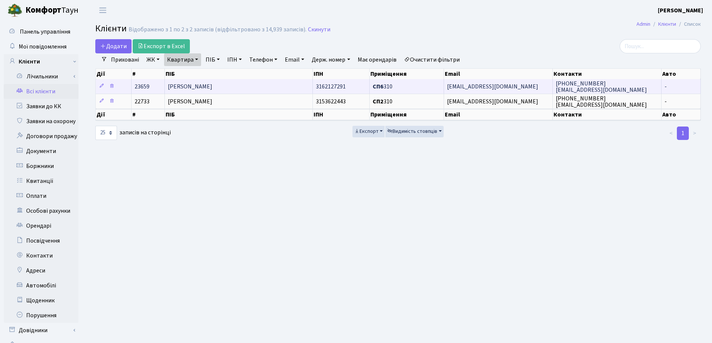
click at [188, 90] on span "[PERSON_NAME]" at bounding box center [190, 87] width 44 height 8
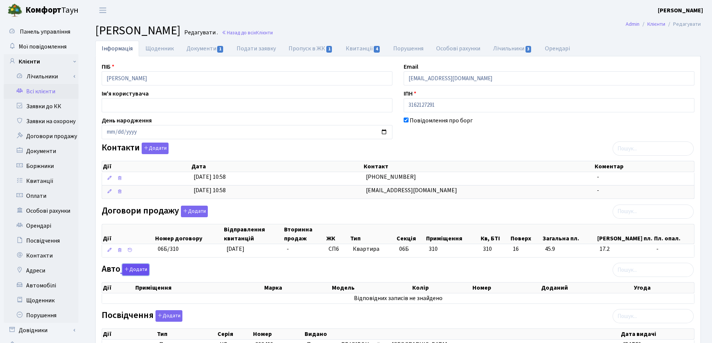
click at [135, 269] on button "Додати" at bounding box center [135, 270] width 27 height 12
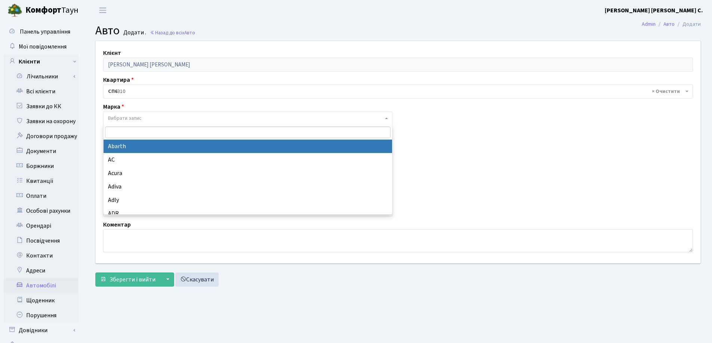
click at [143, 114] on span "Вибрати запис" at bounding box center [247, 118] width 289 height 14
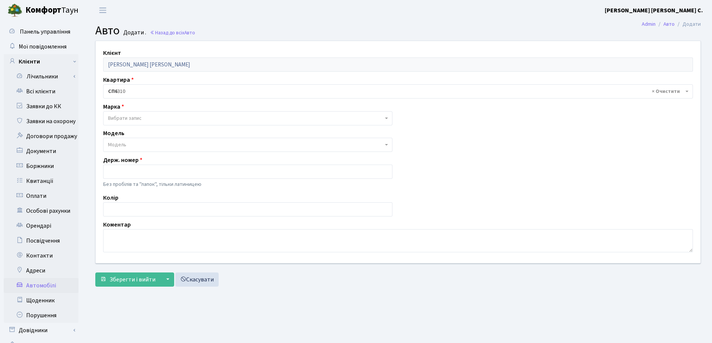
click at [213, 122] on span "Вибрати запис" at bounding box center [245, 118] width 275 height 7
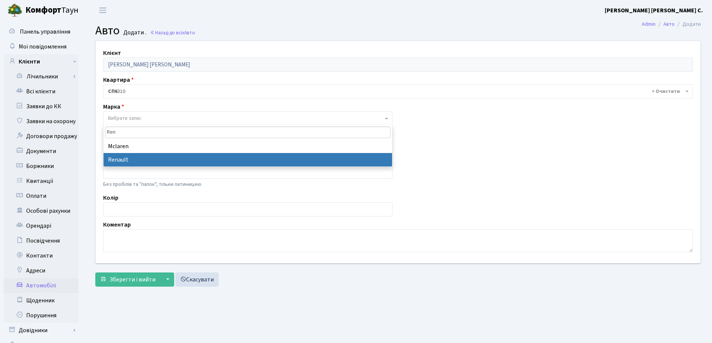
type input "Ren"
select select "111"
select select
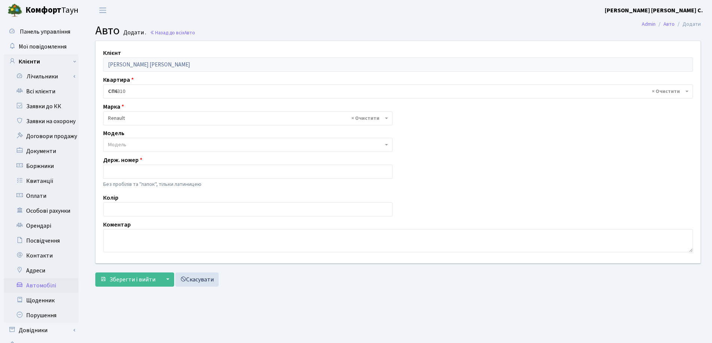
click at [151, 145] on span "Модель" at bounding box center [245, 144] width 275 height 7
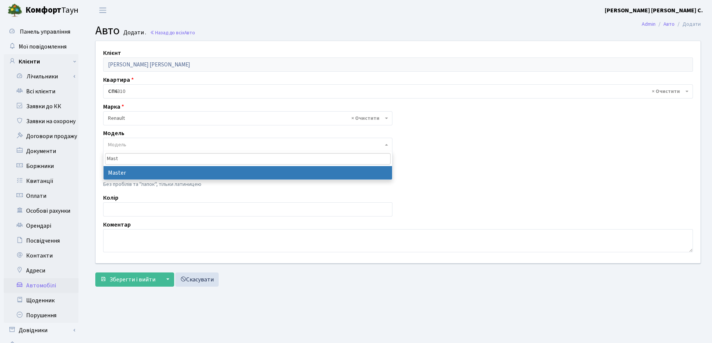
type input "Mast"
select select "2019"
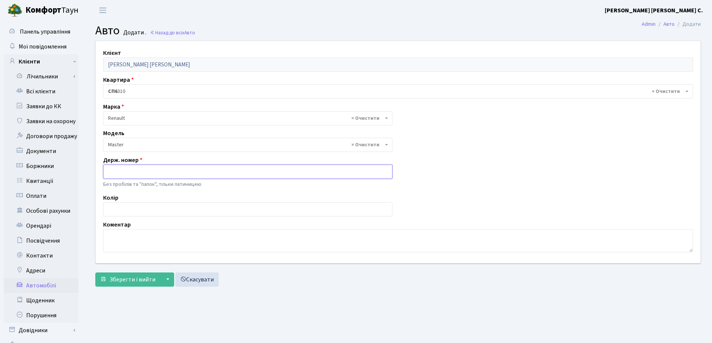
click at [148, 170] on input "text" at bounding box center [247, 172] width 289 height 14
type input "KA3340IH"
click at [137, 280] on span "Зберегти і вийти" at bounding box center [132, 280] width 46 height 8
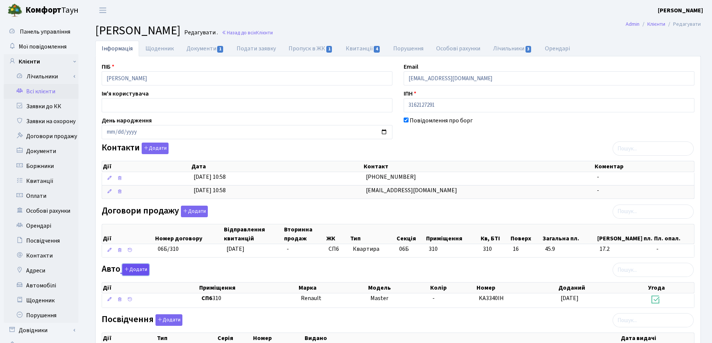
click at [135, 271] on button "Додати" at bounding box center [135, 270] width 27 height 12
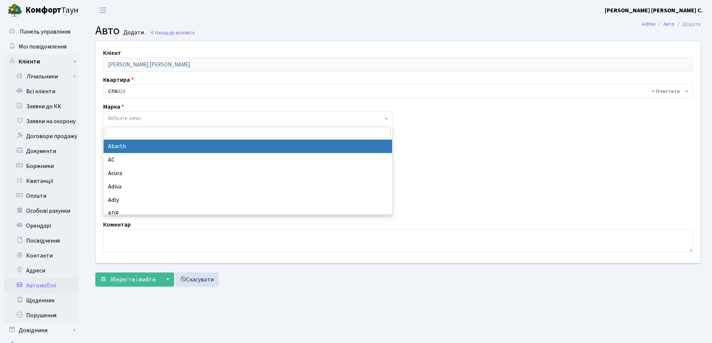
click at [125, 115] on span "Вибрати запис" at bounding box center [125, 118] width 34 height 7
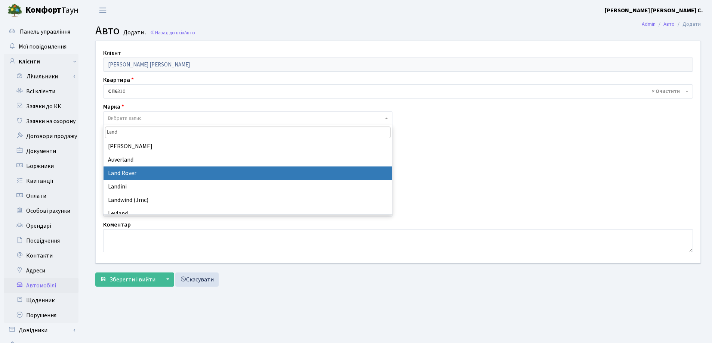
type input "Land"
select select "75"
select select
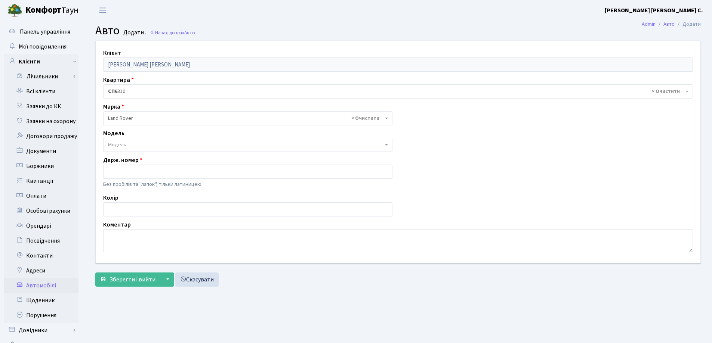
click at [119, 147] on span "Модель" at bounding box center [117, 144] width 18 height 7
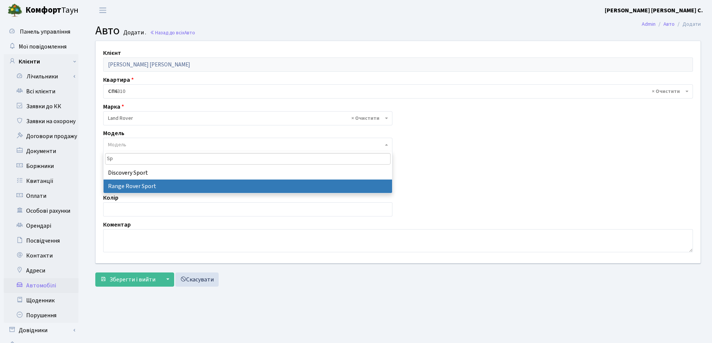
type input "Sp"
select select "1275"
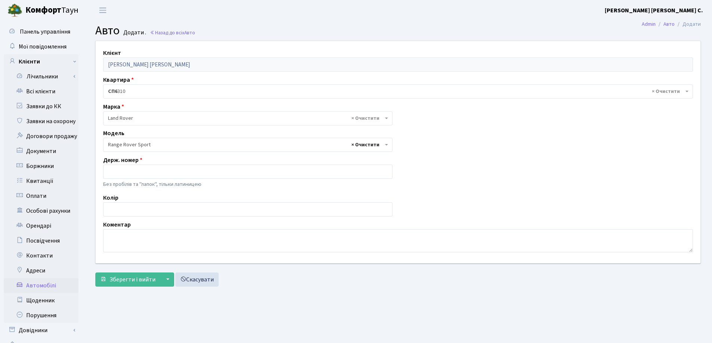
select select
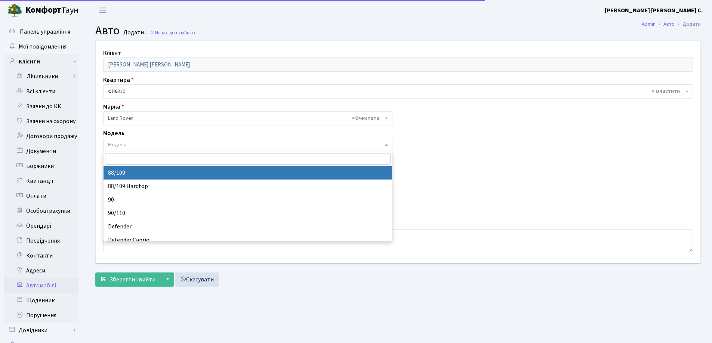
click at [148, 156] on input "search" at bounding box center [247, 159] width 285 height 12
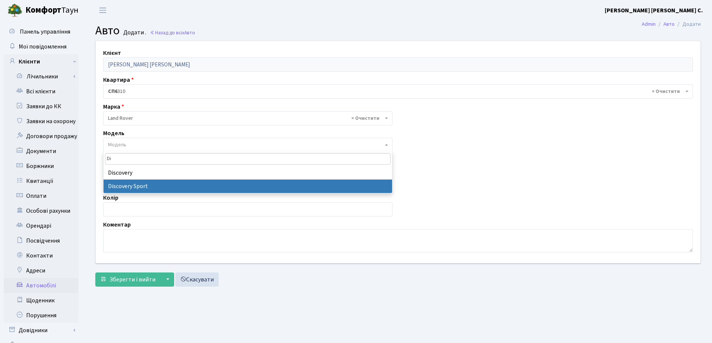
type input "Di"
select select "1269"
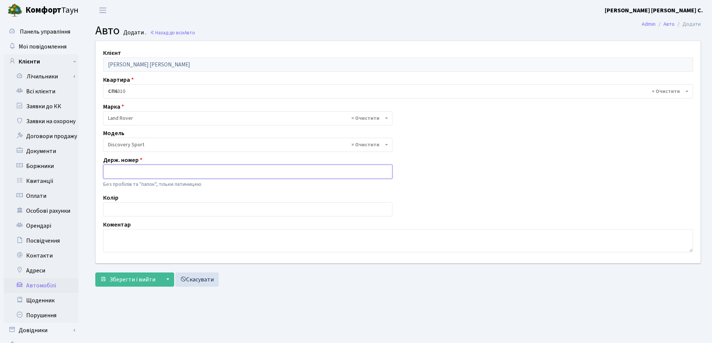
click at [131, 171] on input "text" at bounding box center [247, 172] width 289 height 14
type input "KA9144IM"
click at [129, 283] on span "Зберегти і вийти" at bounding box center [132, 280] width 46 height 8
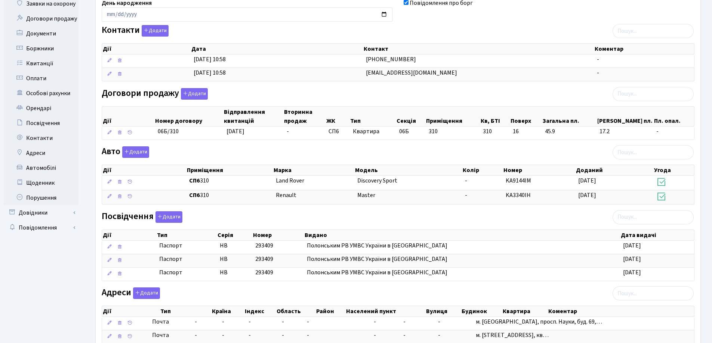
scroll to position [184, 0]
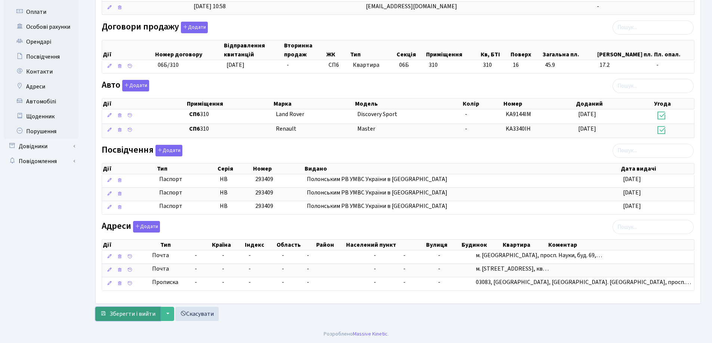
click at [145, 313] on span "Зберегти і вийти" at bounding box center [132, 314] width 46 height 8
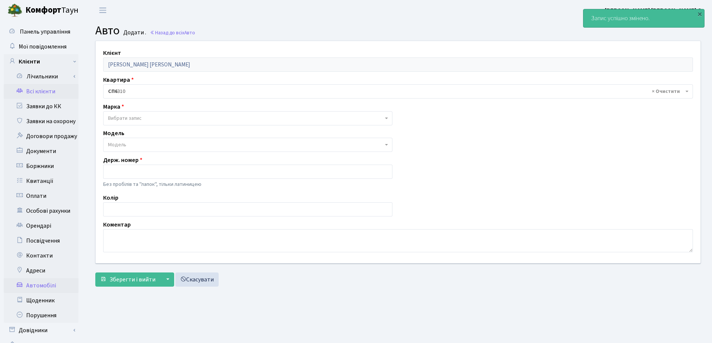
click at [30, 88] on link "Всі клієнти" at bounding box center [41, 91] width 75 height 15
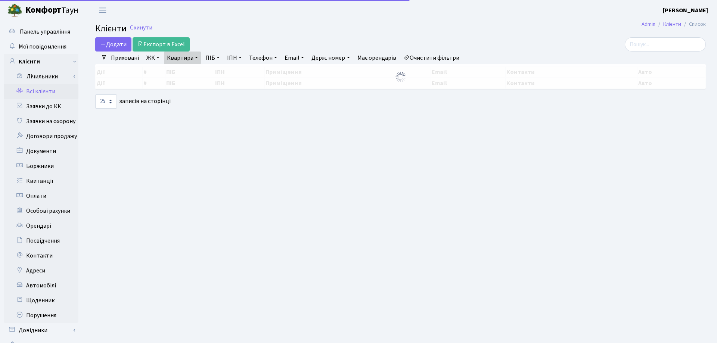
select select "25"
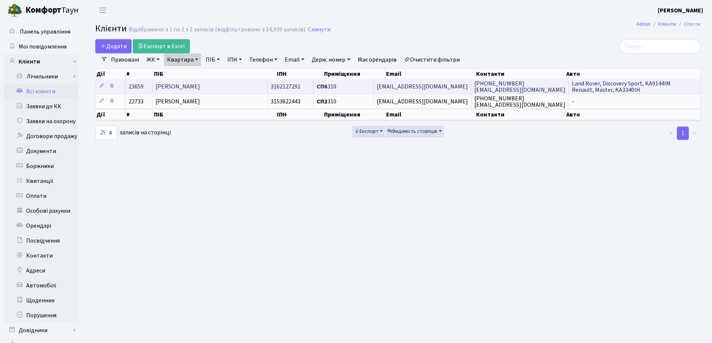
click at [195, 86] on span "Савіцький Віктор Олександрович" at bounding box center [177, 87] width 44 height 8
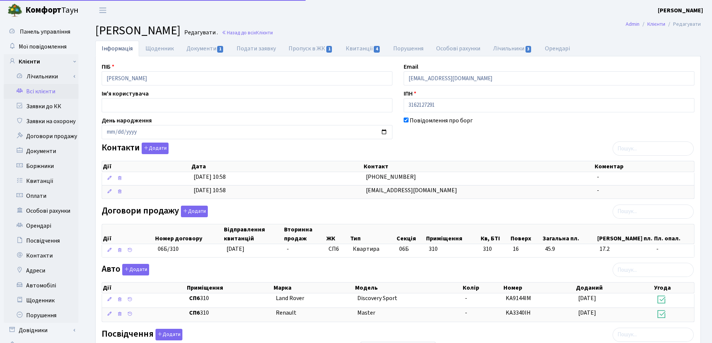
select select "25"
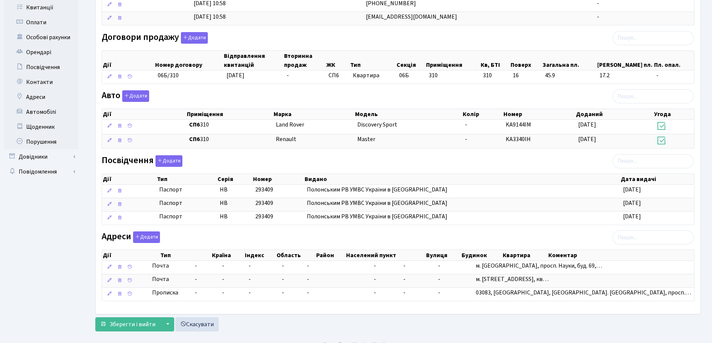
scroll to position [184, 0]
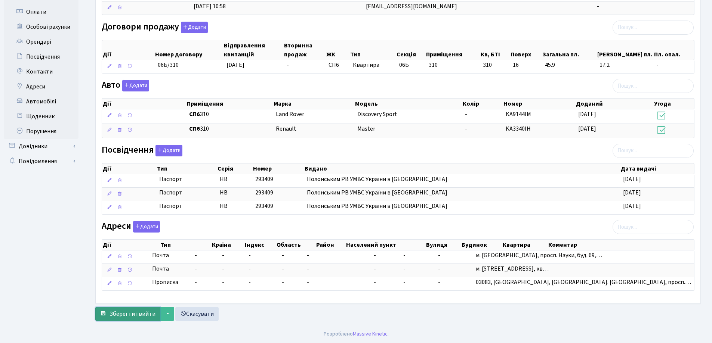
click at [131, 312] on span "Зберегти і вийти" at bounding box center [132, 314] width 46 height 8
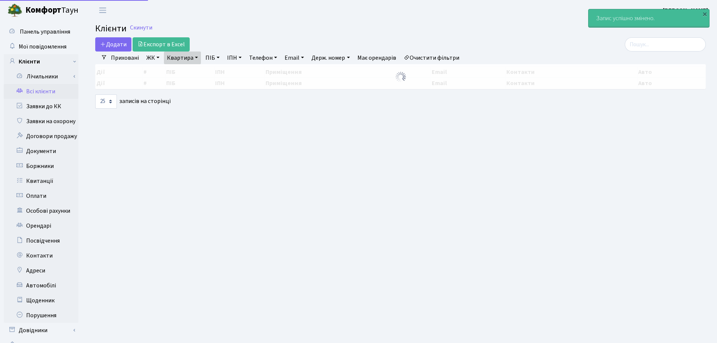
select select "25"
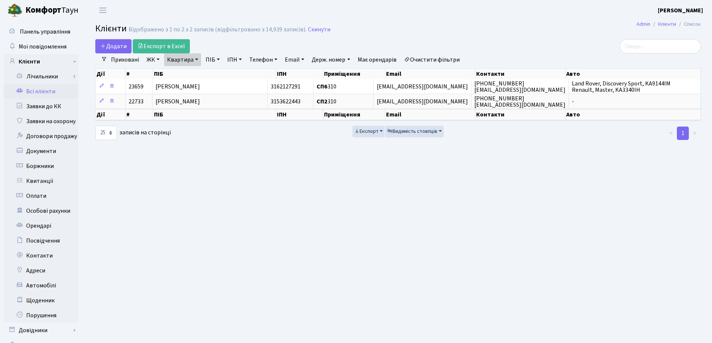
click at [195, 58] on link "Квартира" at bounding box center [182, 59] width 37 height 13
click at [216, 78] on link at bounding box center [216, 74] width 16 height 14
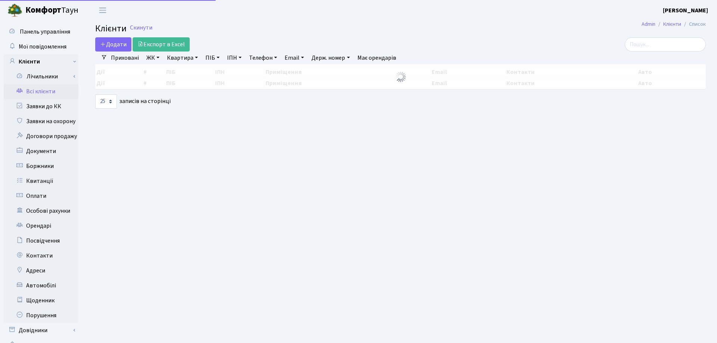
select select "25"
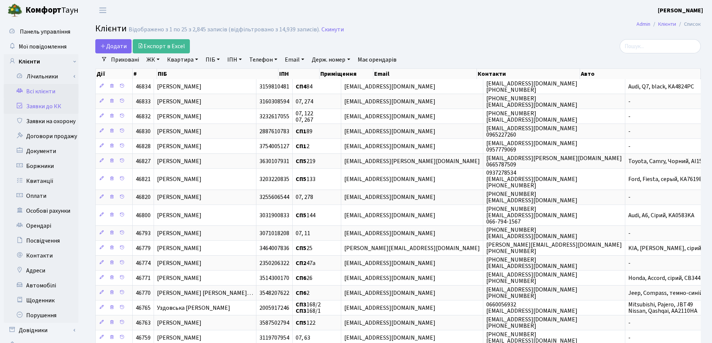
click at [37, 108] on link "Заявки до КК" at bounding box center [41, 106] width 75 height 15
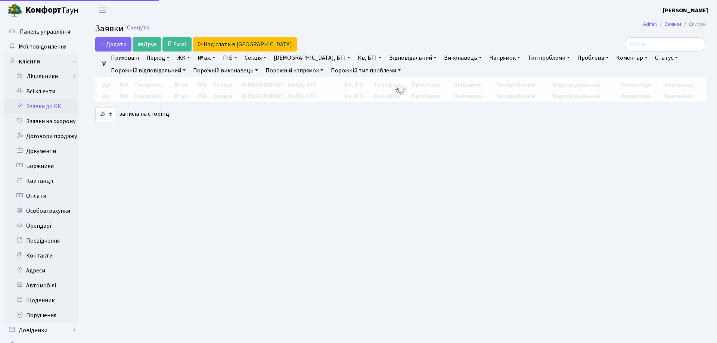
select select "25"
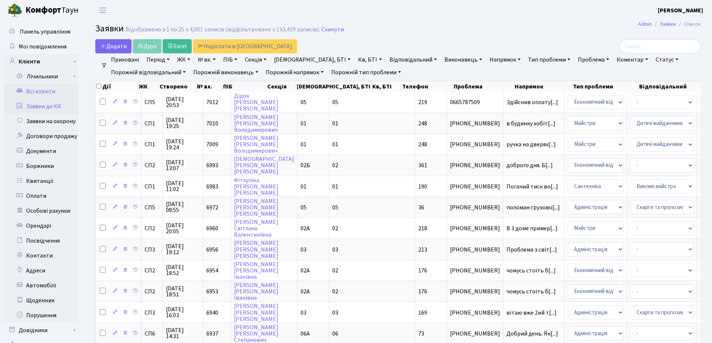
click at [41, 90] on link "Всі клієнти" at bounding box center [41, 91] width 75 height 15
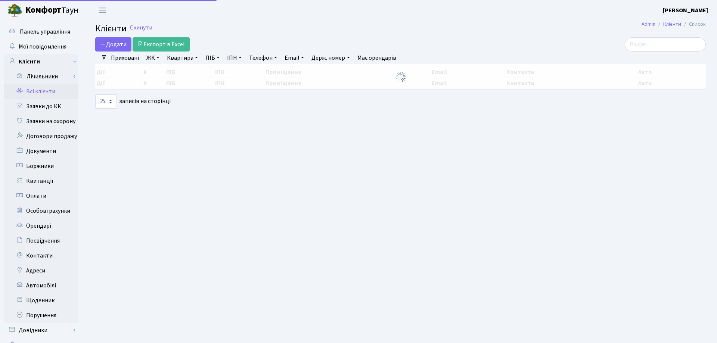
select select "25"
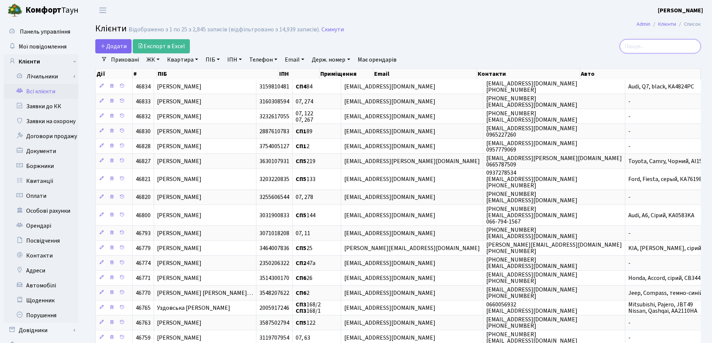
click at [664, 45] on input "search" at bounding box center [659, 46] width 81 height 14
click at [197, 61] on link "Квартира" at bounding box center [182, 59] width 37 height 13
type input "284"
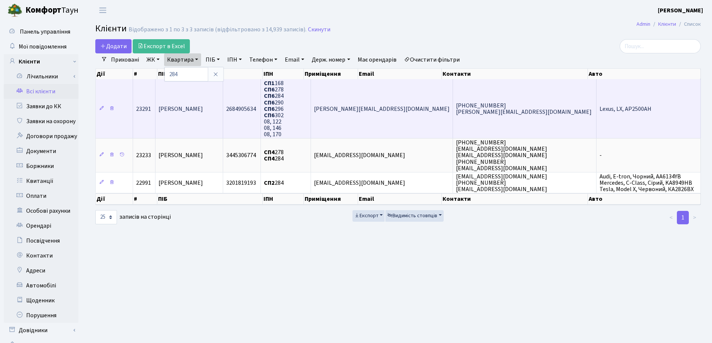
click at [197, 120] on td "Курилов Сергій Іванович" at bounding box center [189, 108] width 68 height 59
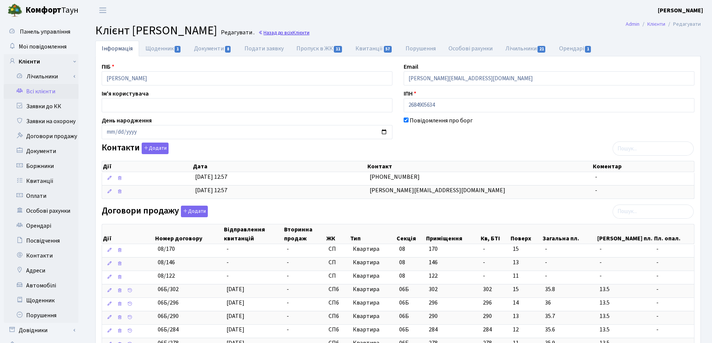
click at [309, 32] on link "Назад до всіх Клієнти" at bounding box center [283, 32] width 51 height 7
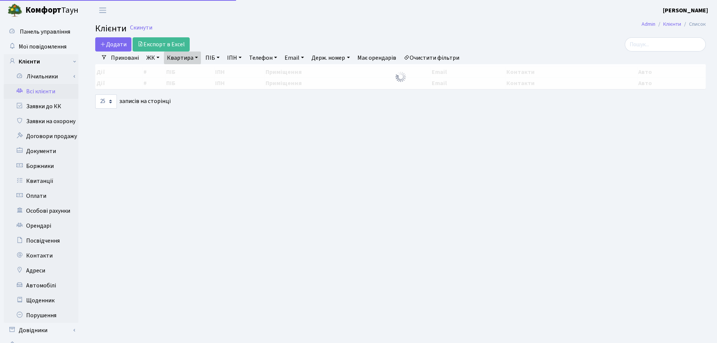
select select "25"
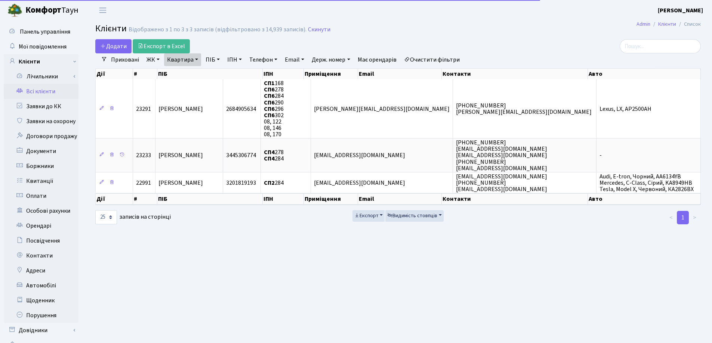
click at [196, 60] on link "Квартира" at bounding box center [182, 59] width 37 height 13
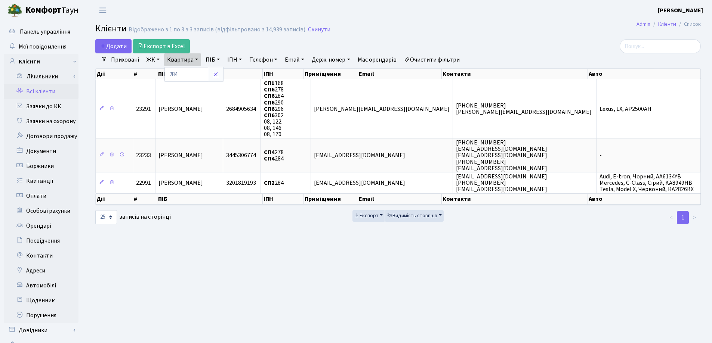
click at [217, 76] on icon at bounding box center [216, 74] width 6 height 6
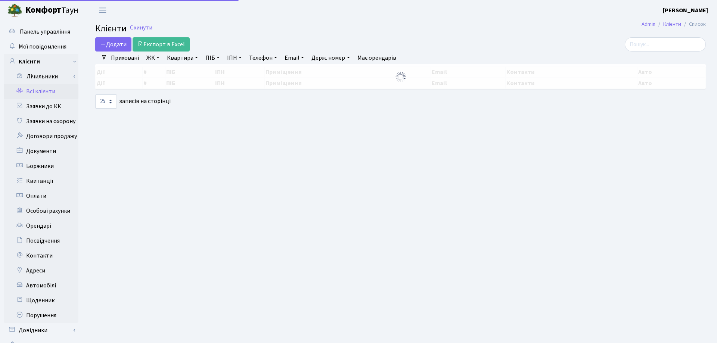
select select "25"
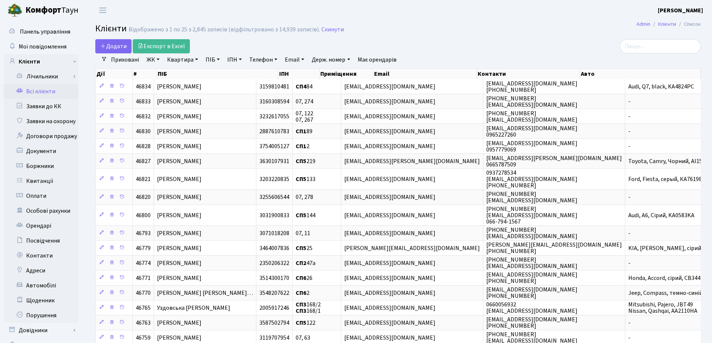
click at [195, 59] on link "Квартира" at bounding box center [182, 59] width 37 height 13
click at [199, 73] on input "text" at bounding box center [186, 74] width 44 height 14
type input "224"
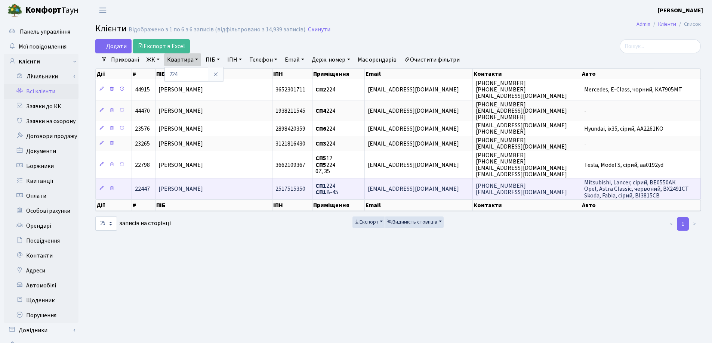
click at [236, 184] on td "[PERSON_NAME]" at bounding box center [213, 188] width 117 height 21
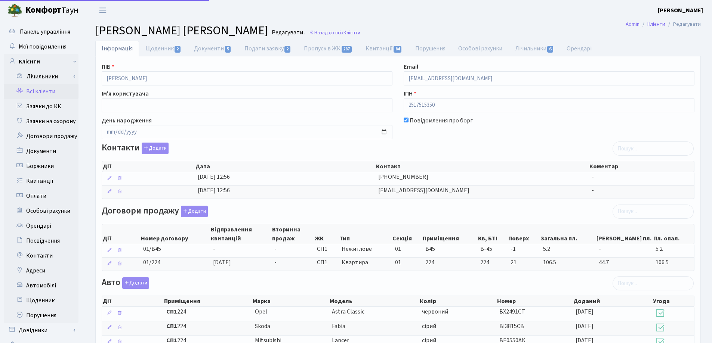
select select "25"
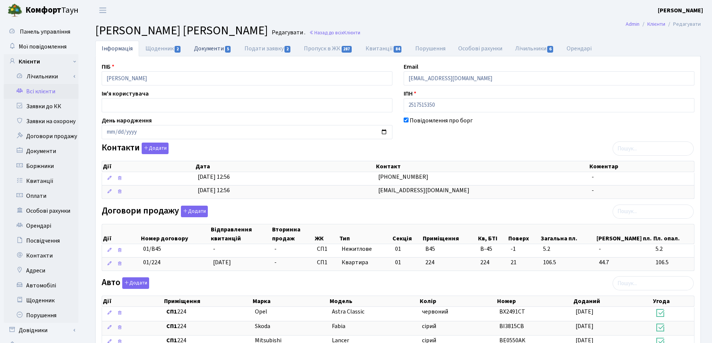
click at [201, 48] on link "Документи 5" at bounding box center [213, 48] width 50 height 15
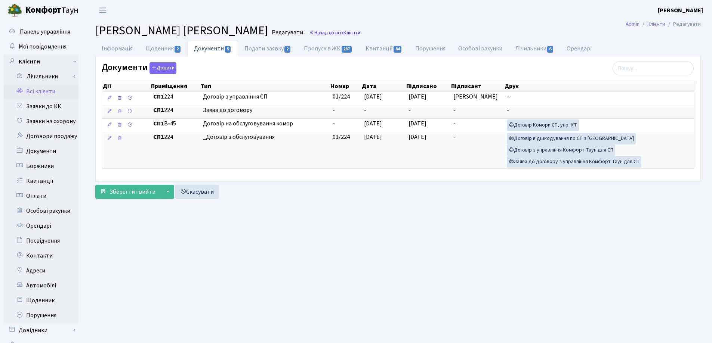
click at [360, 30] on link "Назад до всіх Клієнти" at bounding box center [334, 32] width 51 height 7
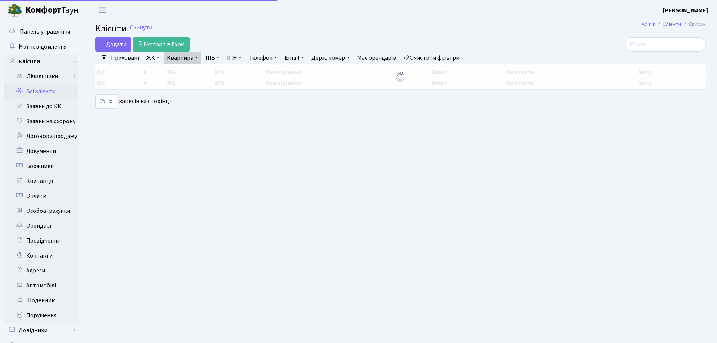
select select "25"
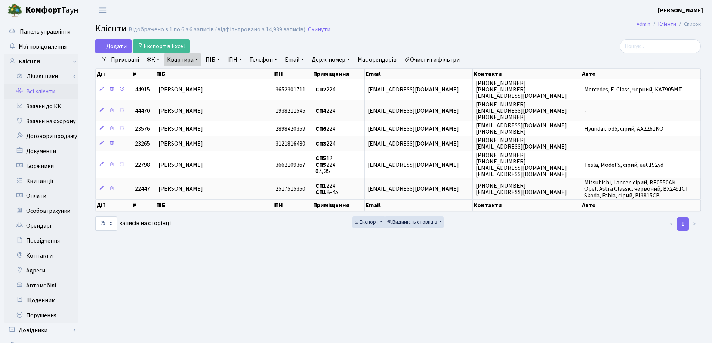
click at [195, 60] on link "Квартира" at bounding box center [182, 59] width 37 height 13
click at [201, 74] on input "224" at bounding box center [186, 74] width 44 height 14
type input "2"
type input "109"
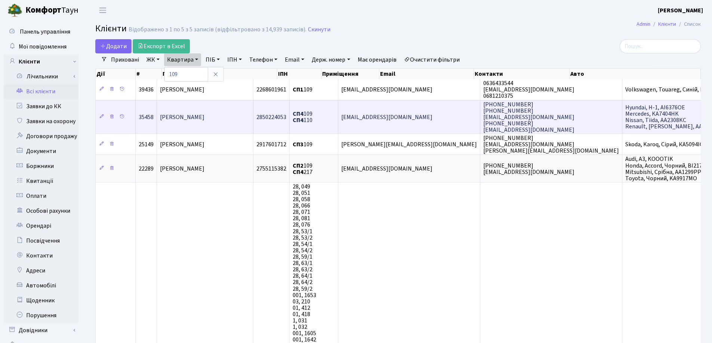
click at [207, 107] on td "[PERSON_NAME]" at bounding box center [205, 117] width 96 height 34
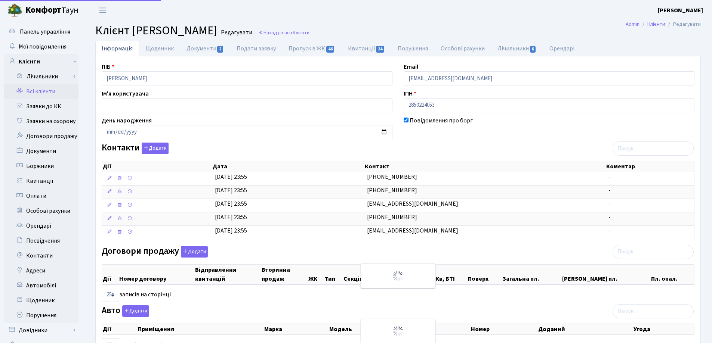
select select "25"
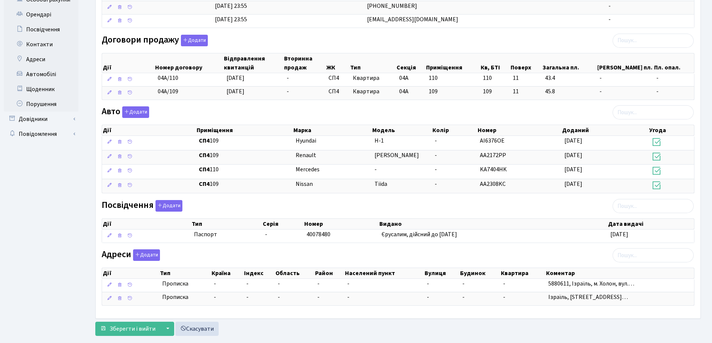
scroll to position [224, 0]
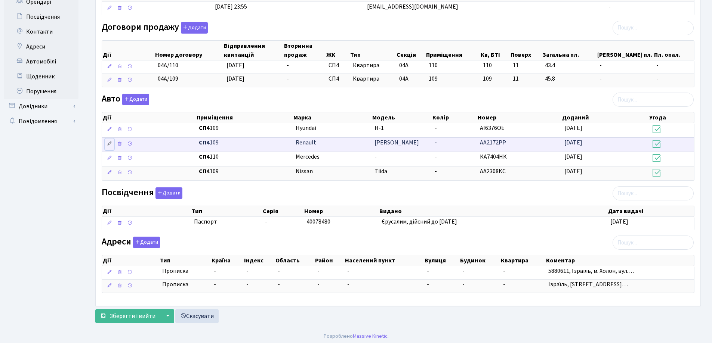
click at [108, 144] on icon at bounding box center [109, 143] width 5 height 5
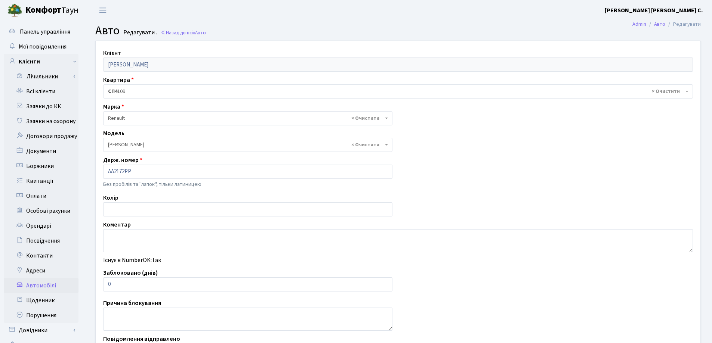
select select "457"
click at [126, 170] on input "AA2172PP" at bounding box center [247, 172] width 289 height 14
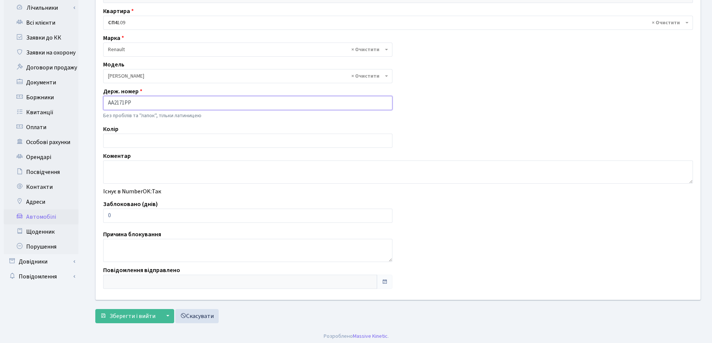
scroll to position [71, 0]
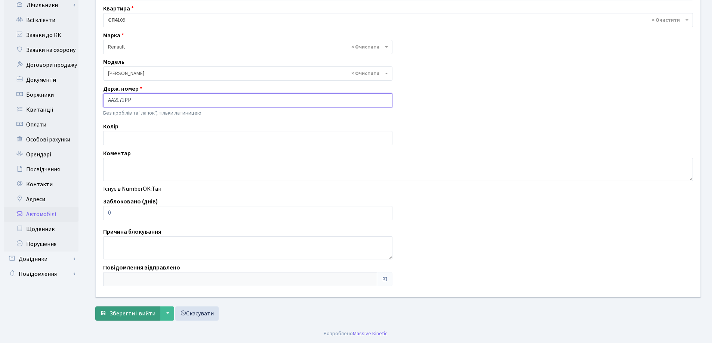
type input "AA2171PP"
click at [137, 314] on span "Зберегти і вийти" at bounding box center [132, 314] width 46 height 8
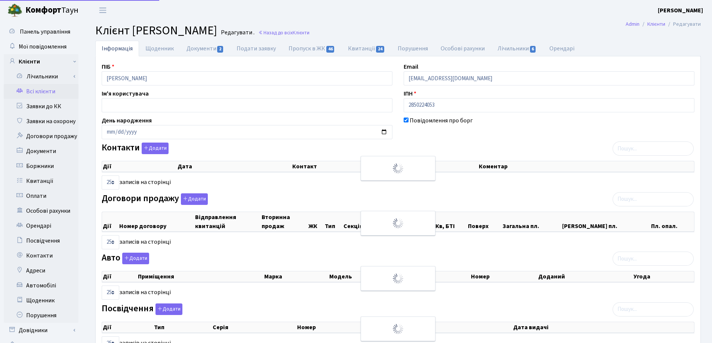
select select "25"
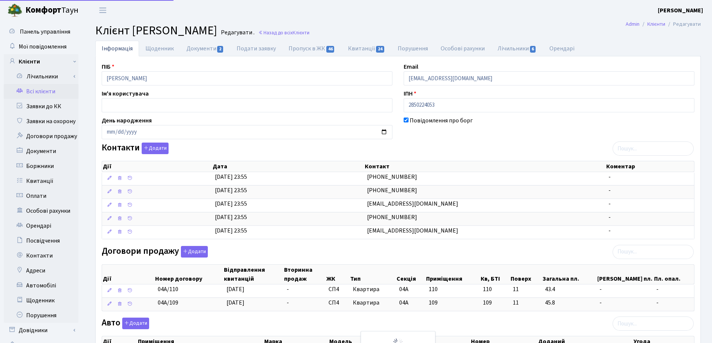
select select "25"
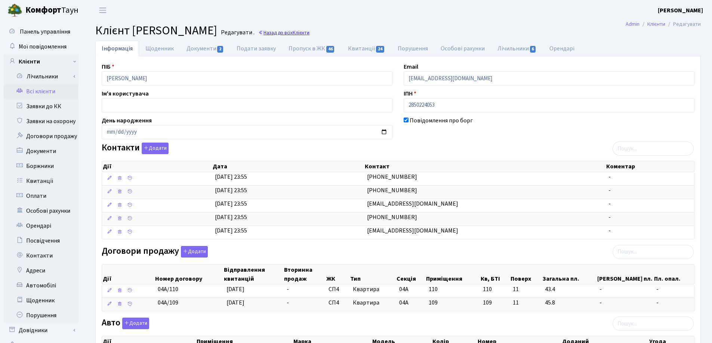
click at [309, 33] on link "Назад до всіх Клієнти" at bounding box center [283, 32] width 51 height 7
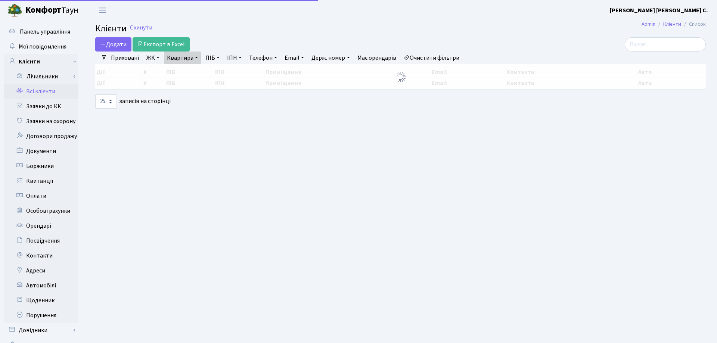
select select "25"
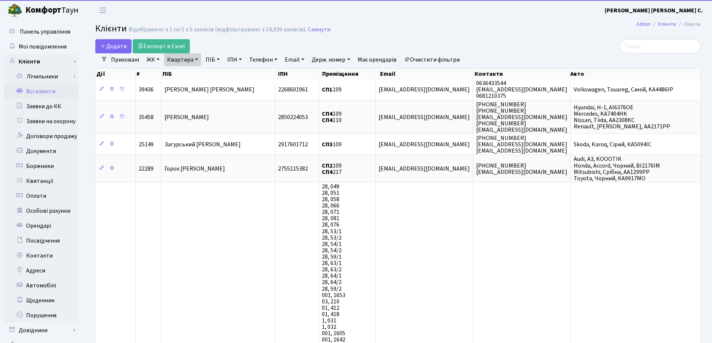
click at [197, 59] on link "Квартира" at bounding box center [182, 59] width 37 height 13
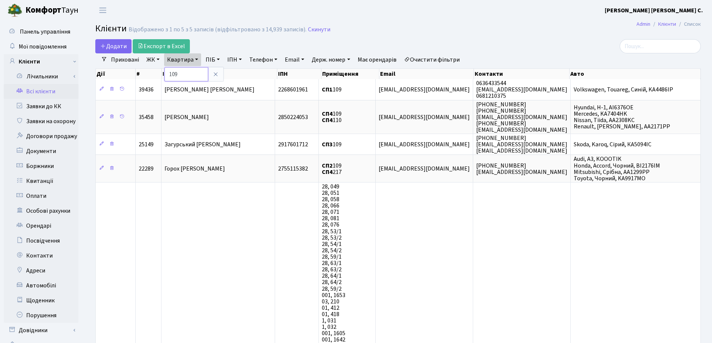
click at [197, 72] on input "109" at bounding box center [186, 74] width 44 height 14
type input "1"
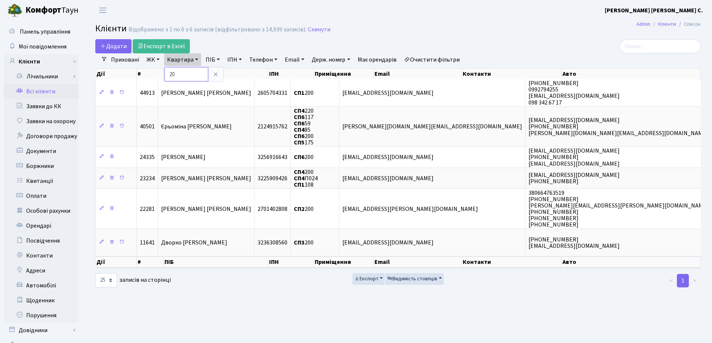
type input "2"
type input "18"
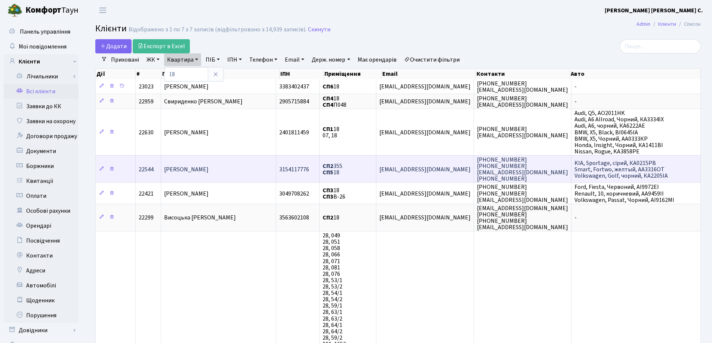
click at [208, 171] on span "Чорний В'ячеслав Олександрович" at bounding box center [186, 170] width 44 height 8
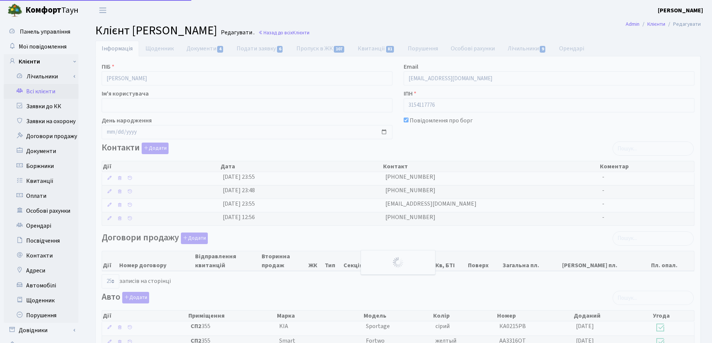
select select "25"
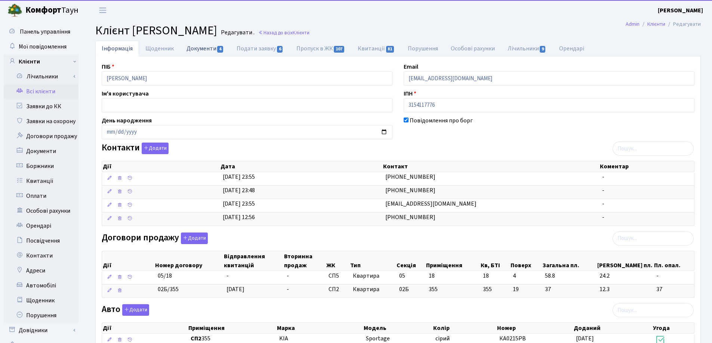
click at [199, 49] on link "Документи 4" at bounding box center [205, 48] width 50 height 15
select select "25"
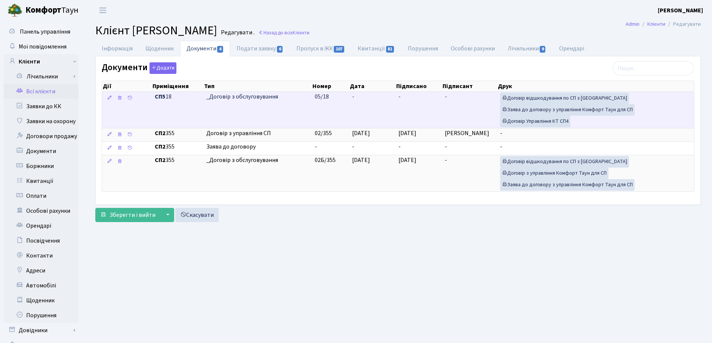
click at [357, 98] on td "-" at bounding box center [372, 110] width 46 height 36
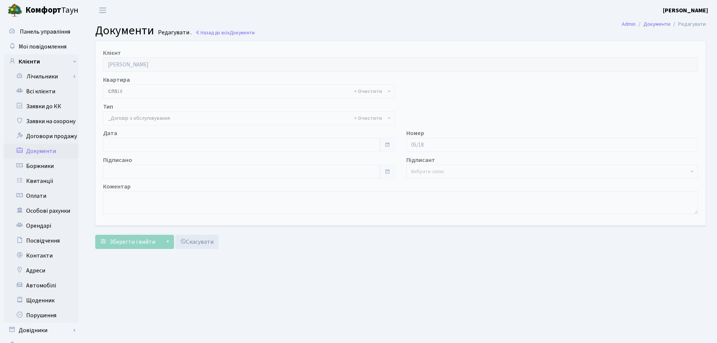
select select "289"
type input "[DATE]"
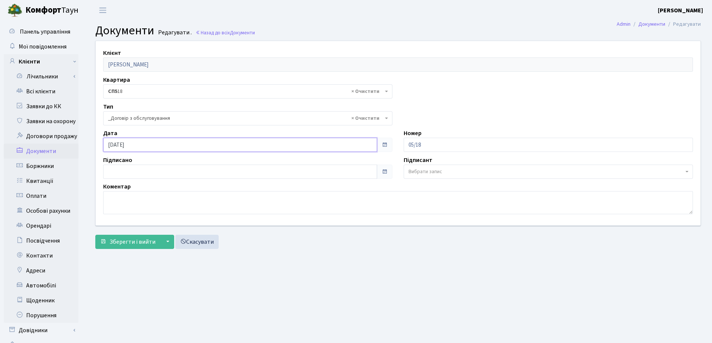
click at [211, 145] on input "[DATE]" at bounding box center [240, 145] width 274 height 14
click at [127, 243] on span "Зберегти і вийти" at bounding box center [132, 242] width 46 height 8
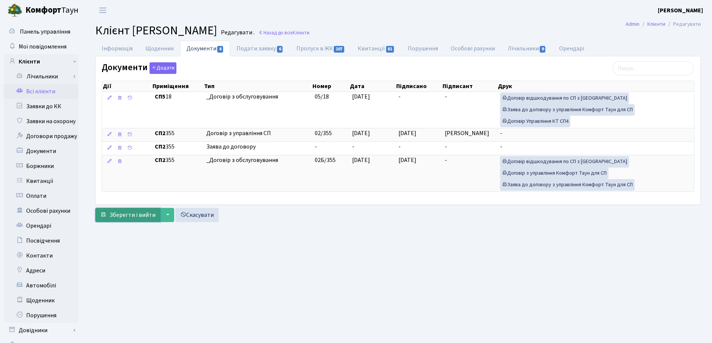
click at [135, 212] on span "Зберегти і вийти" at bounding box center [132, 215] width 46 height 8
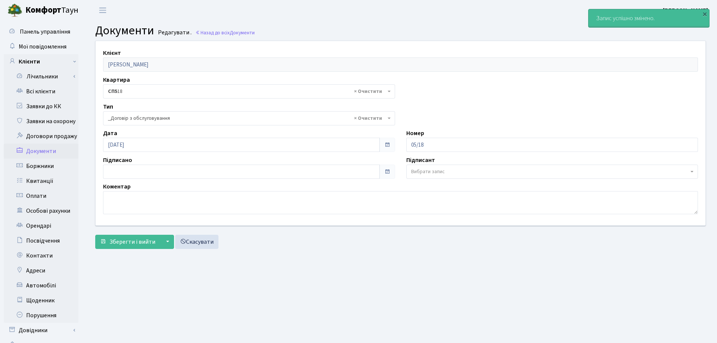
select select "289"
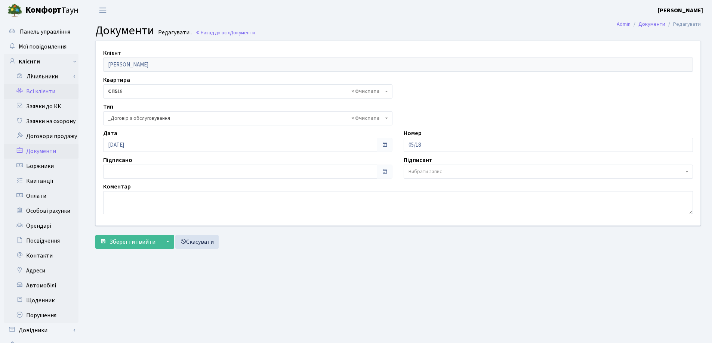
click at [44, 88] on link "Всі клієнти" at bounding box center [41, 91] width 75 height 15
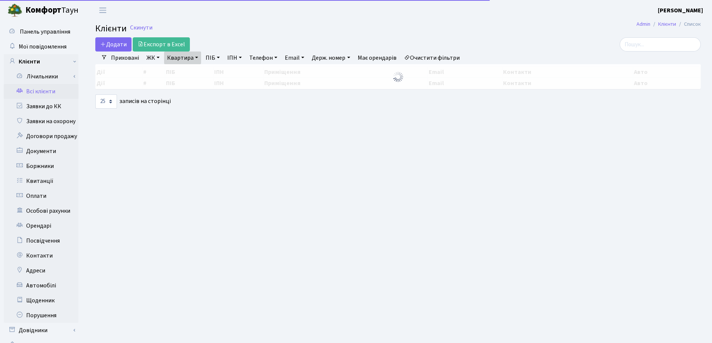
select select "25"
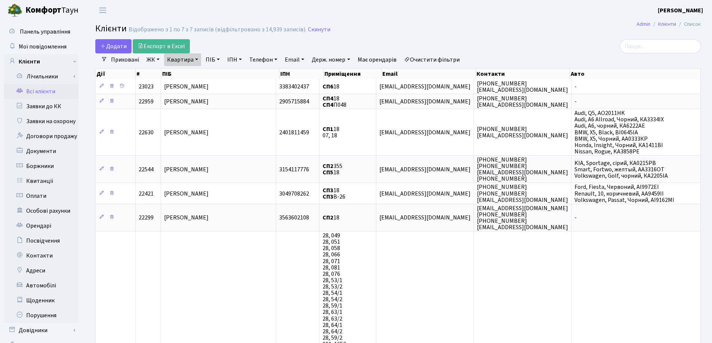
click at [196, 58] on link "Квартира" at bounding box center [182, 59] width 37 height 13
click at [200, 72] on input "18" at bounding box center [186, 74] width 44 height 14
type input "1"
type input "200"
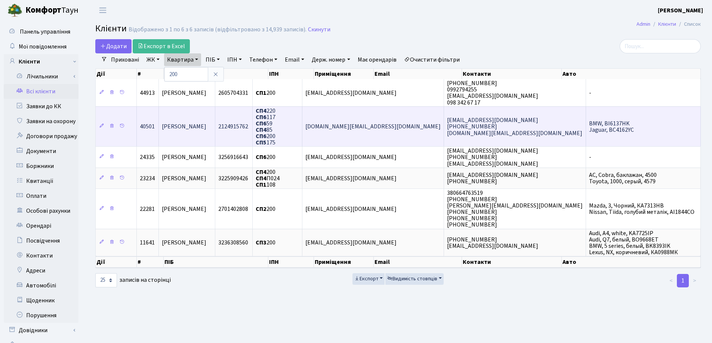
click at [206, 129] on span "[PERSON_NAME]" at bounding box center [184, 127] width 44 height 8
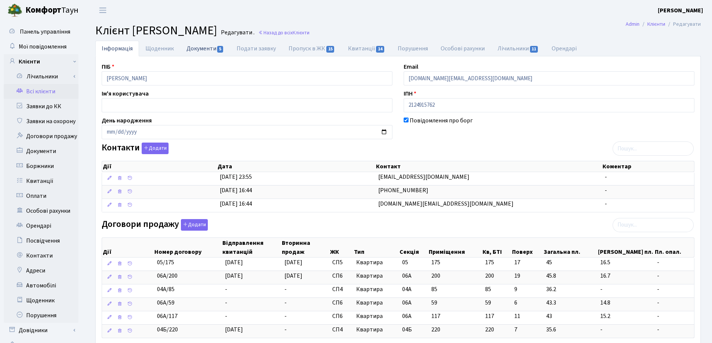
click at [198, 46] on link "Документи 5" at bounding box center [205, 48] width 50 height 15
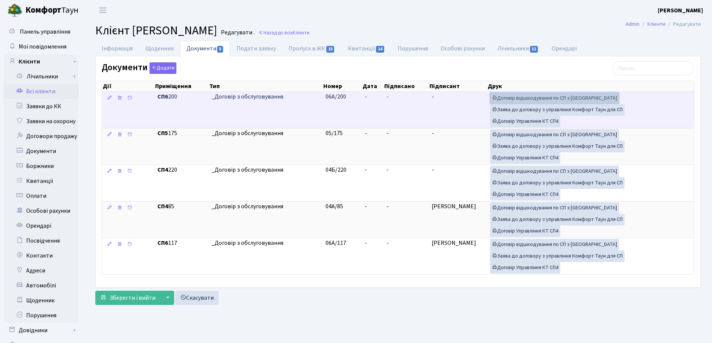
click at [520, 98] on link "Договір відшкодування по СП з Екві" at bounding box center [554, 99] width 129 height 12
click at [515, 122] on link "Договір Управління КТ СП4" at bounding box center [525, 122] width 70 height 12
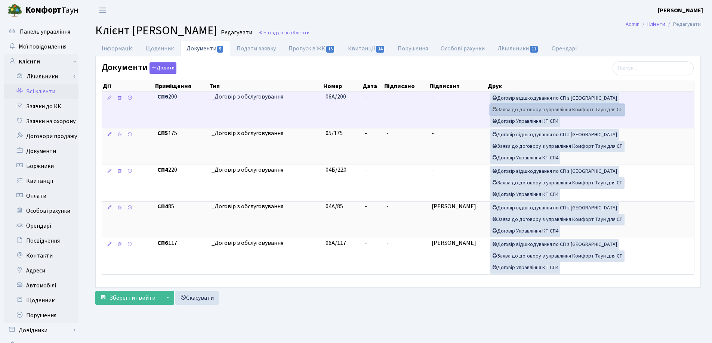
click at [528, 112] on link "Заява до договору з управління Комфорт Таун для СП" at bounding box center [557, 110] width 135 height 12
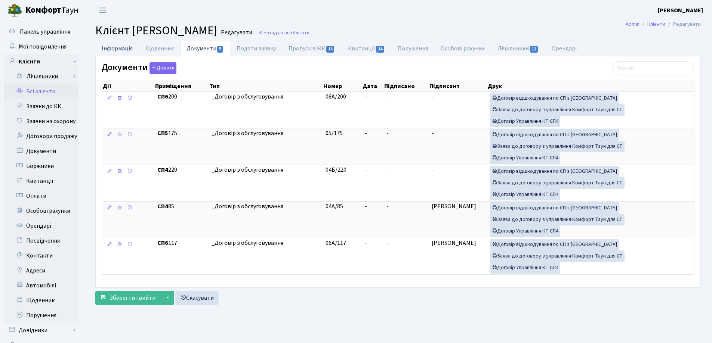
click at [108, 47] on link "Інформація" at bounding box center [117, 48] width 44 height 15
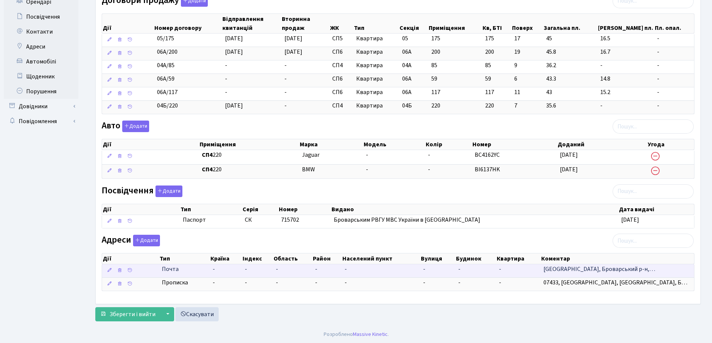
scroll to position [225, 0]
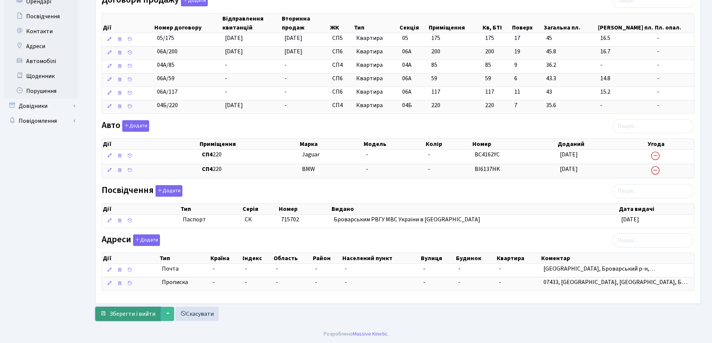
click at [117, 314] on span "Зберегти і вийти" at bounding box center [132, 314] width 46 height 8
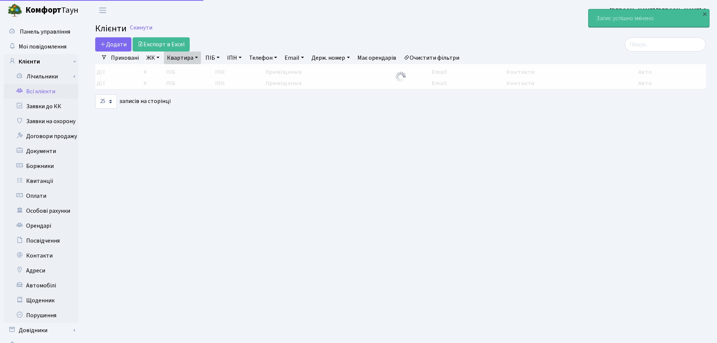
select select "25"
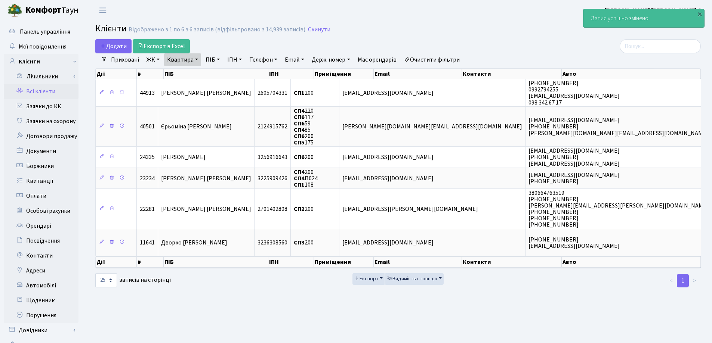
click at [197, 60] on link "Квартира" at bounding box center [182, 59] width 37 height 13
click at [195, 73] on input "200" at bounding box center [186, 74] width 44 height 14
type input "2"
type input "108"
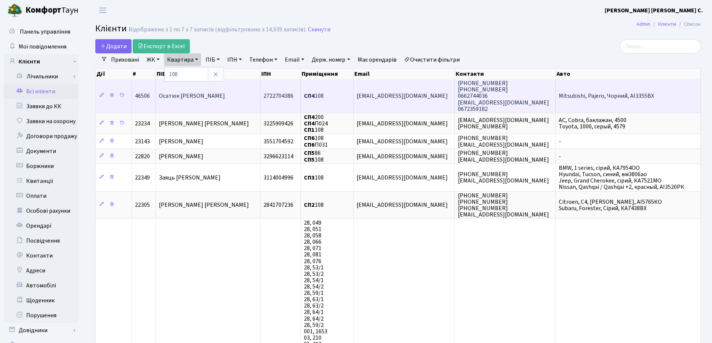
click at [217, 100] on span "[PERSON_NAME]" at bounding box center [192, 96] width 66 height 8
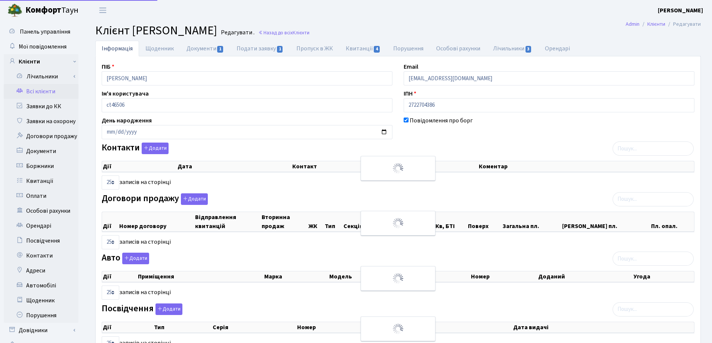
select select "25"
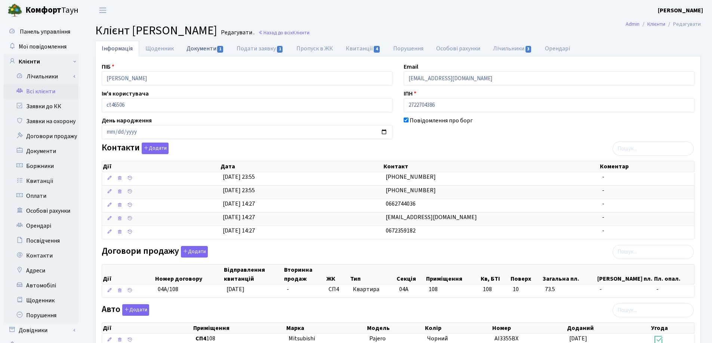
click at [194, 47] on link "Документи 1" at bounding box center [205, 48] width 50 height 15
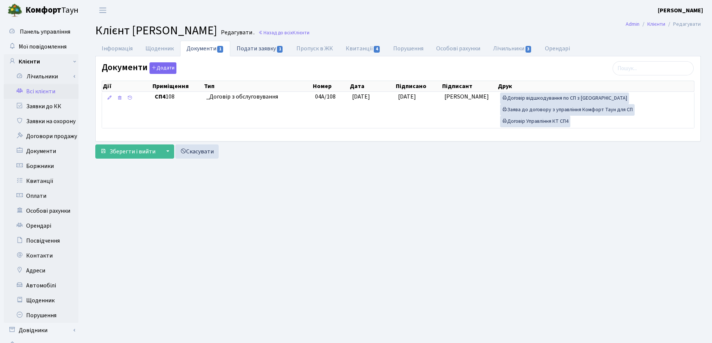
click at [247, 46] on link "Подати заявку 1" at bounding box center [259, 48] width 59 height 15
select select "25"
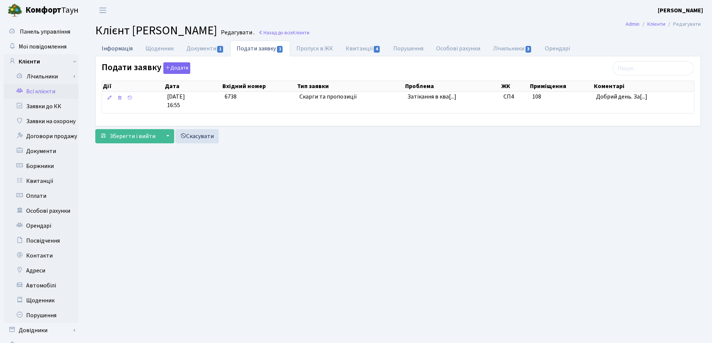
click at [111, 47] on link "Інформація" at bounding box center [117, 48] width 44 height 15
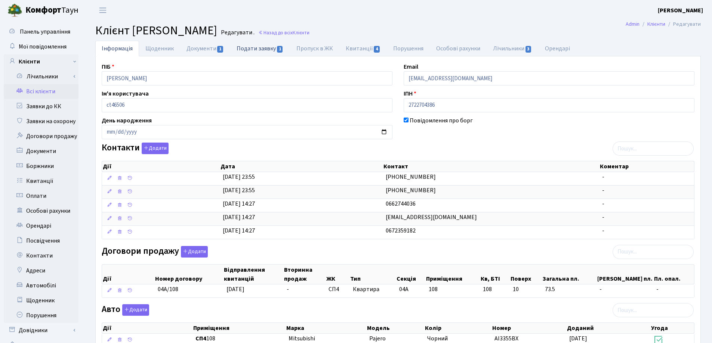
click at [258, 48] on link "Подати заявку 1" at bounding box center [259, 48] width 59 height 15
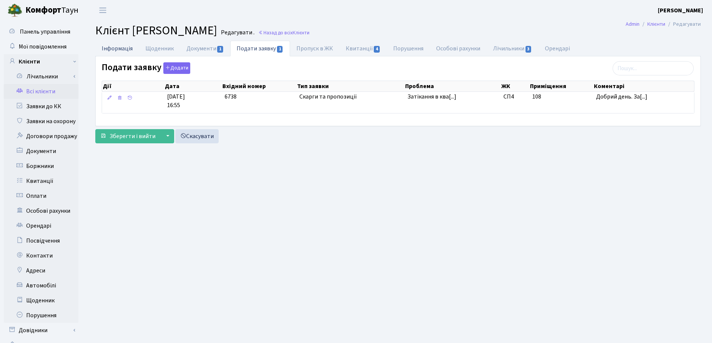
click at [115, 50] on link "Інформація" at bounding box center [117, 48] width 44 height 15
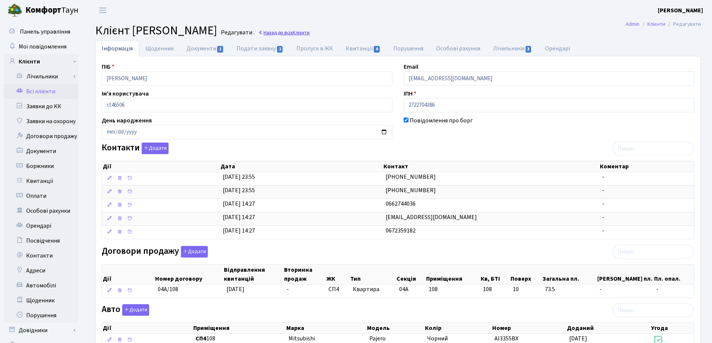
click at [309, 33] on link "Назад до всіх Клієнти" at bounding box center [283, 32] width 51 height 7
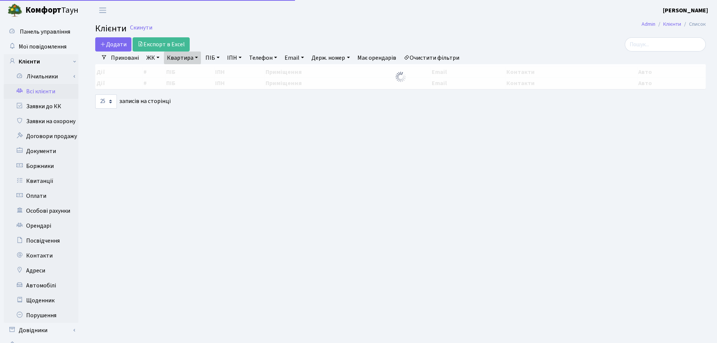
select select "25"
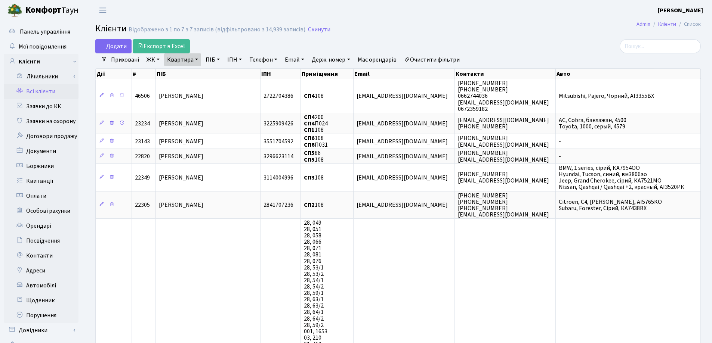
click at [194, 61] on link "Квартира" at bounding box center [182, 59] width 37 height 13
click at [216, 78] on link at bounding box center [216, 74] width 16 height 14
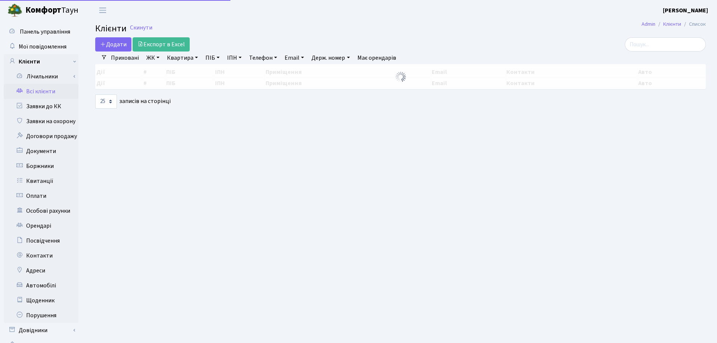
select select "25"
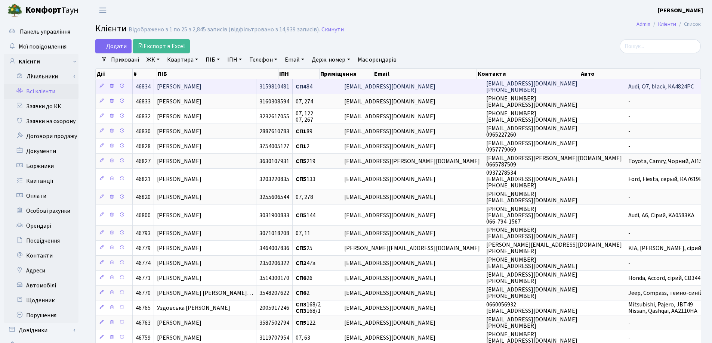
click at [189, 83] on span "[PERSON_NAME]" at bounding box center [179, 87] width 44 height 8
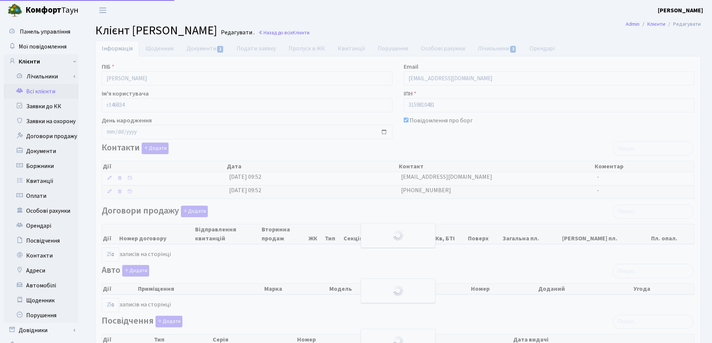
select select "25"
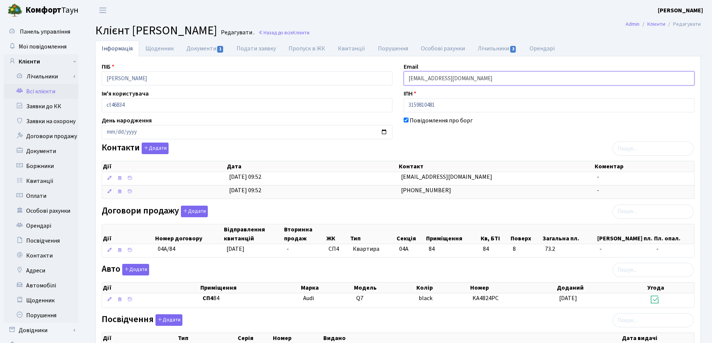
drag, startPoint x: 476, startPoint y: 78, endPoint x: 379, endPoint y: 77, distance: 97.1
click at [379, 77] on div "ПІБ [PERSON_NAME] Email [EMAIL_ADDRESS][DOMAIN_NAME] Ім'я користувача ct46834 І…" at bounding box center [398, 251] width 604 height 378
click at [429, 25] on h2 "Клієнт [PERSON_NAME] . Назад до всіх Клієнти" at bounding box center [397, 31] width 605 height 14
drag, startPoint x: 476, startPoint y: 81, endPoint x: 378, endPoint y: 74, distance: 98.1
click at [378, 74] on div "ПІБ [PERSON_NAME] Email [EMAIL_ADDRESS][DOMAIN_NAME] Ім'я користувача ct46834 І…" at bounding box center [398, 251] width 604 height 378
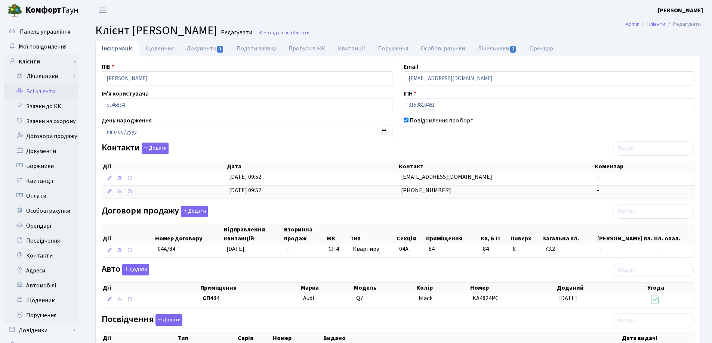
click at [396, 18] on header "[PERSON_NAME] [PERSON_NAME] Мій обліковий запис Вийти" at bounding box center [356, 10] width 712 height 21
click at [309, 32] on link "Назад до всіх Клієнти" at bounding box center [283, 32] width 51 height 7
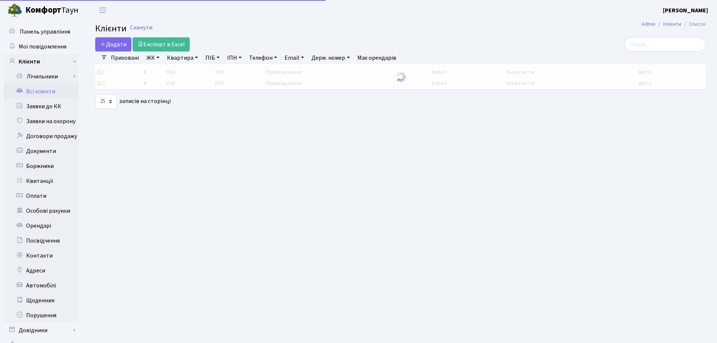
select select "25"
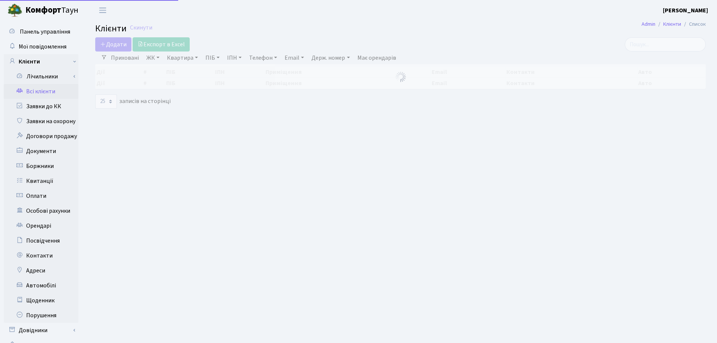
select select "25"
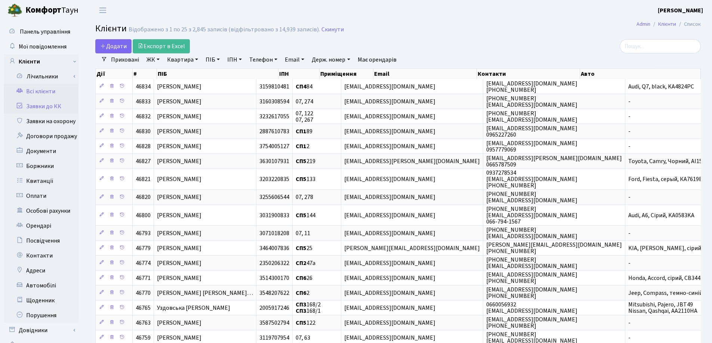
click at [40, 105] on link "Заявки до КК" at bounding box center [41, 106] width 75 height 15
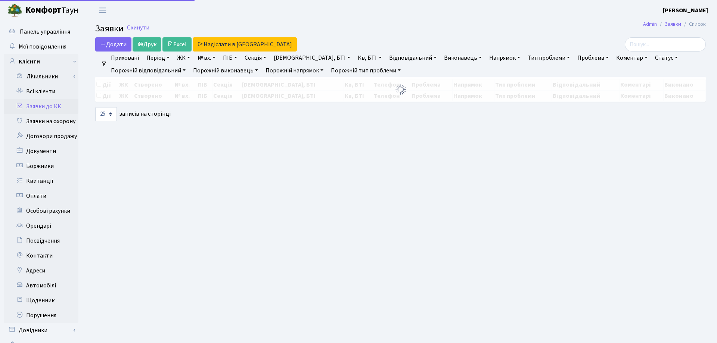
select select "25"
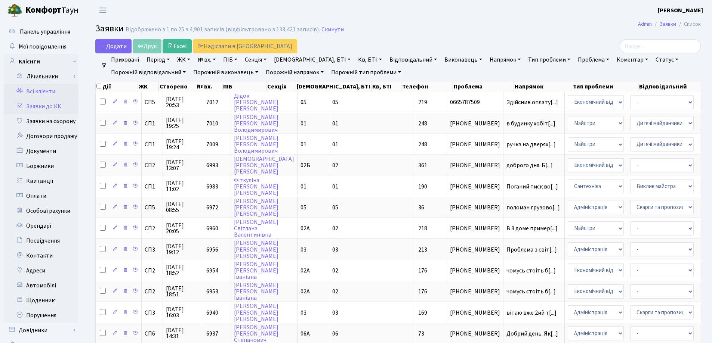
click at [33, 88] on link "Всі клієнти" at bounding box center [41, 91] width 75 height 15
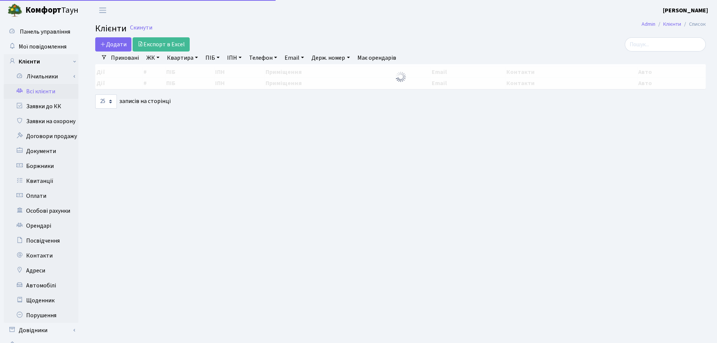
select select "25"
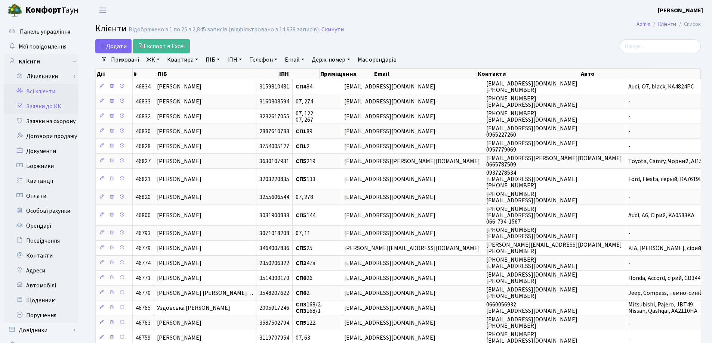
click at [42, 106] on link "Заявки до КК" at bounding box center [41, 106] width 75 height 15
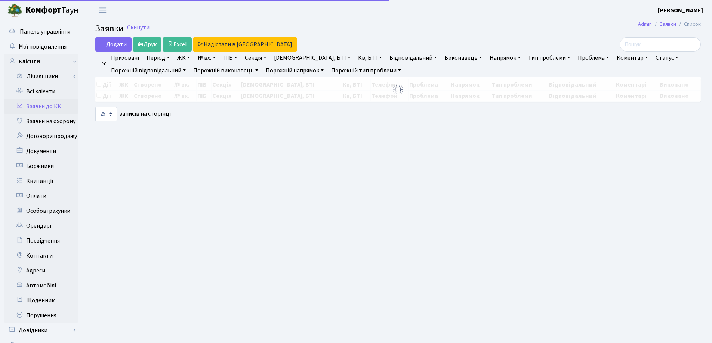
select select "25"
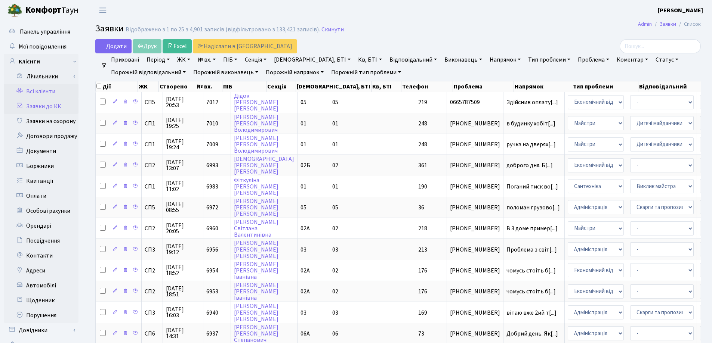
click at [38, 90] on link "Всі клієнти" at bounding box center [41, 91] width 75 height 15
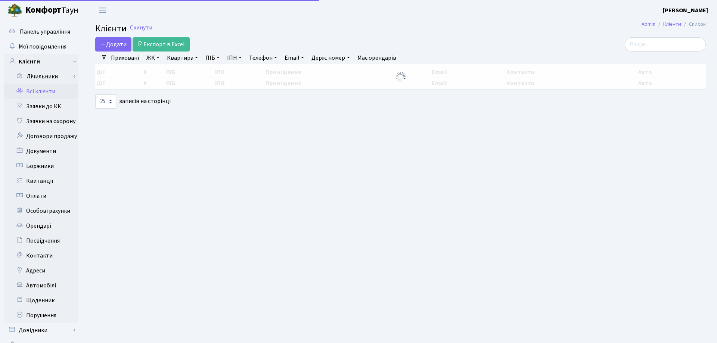
select select "25"
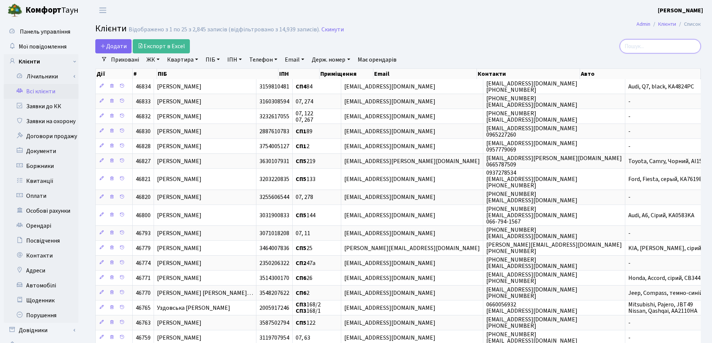
click at [643, 49] on input "search" at bounding box center [659, 46] width 81 height 14
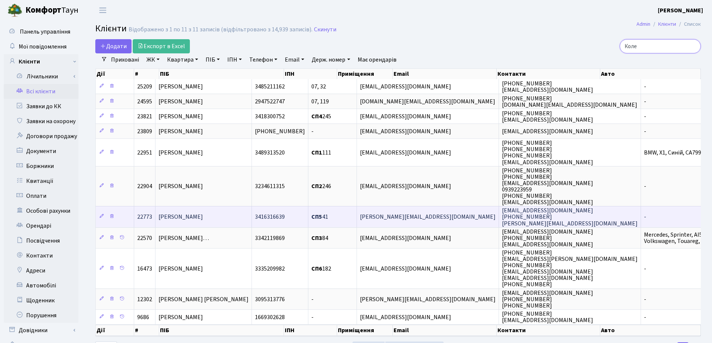
type input "Коле"
click at [177, 221] on span "[PERSON_NAME]" at bounding box center [180, 217] width 44 height 8
